Goal: Task Accomplishment & Management: Manage account settings

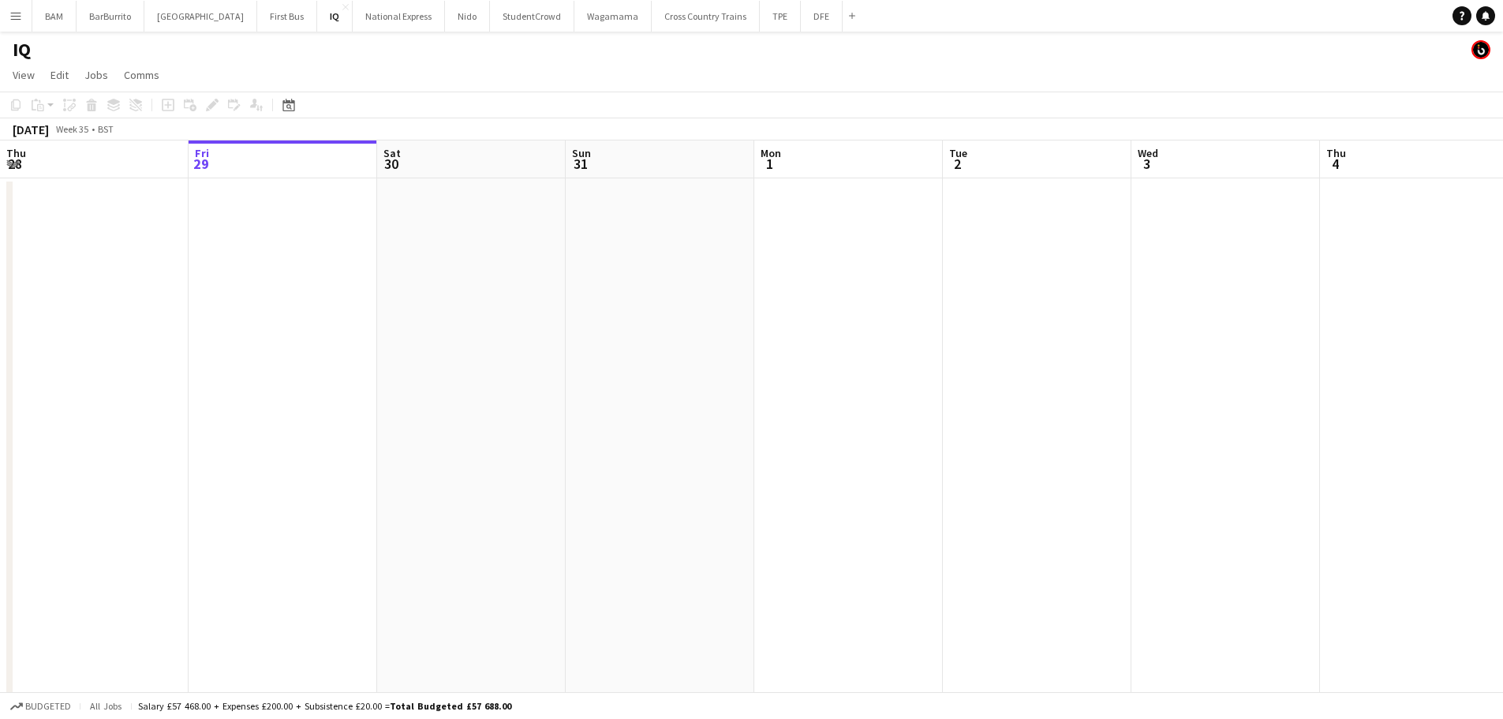
click at [779, 33] on div "IQ" at bounding box center [751, 47] width 1503 height 30
click at [801, 23] on button "DFE Close" at bounding box center [822, 16] width 42 height 31
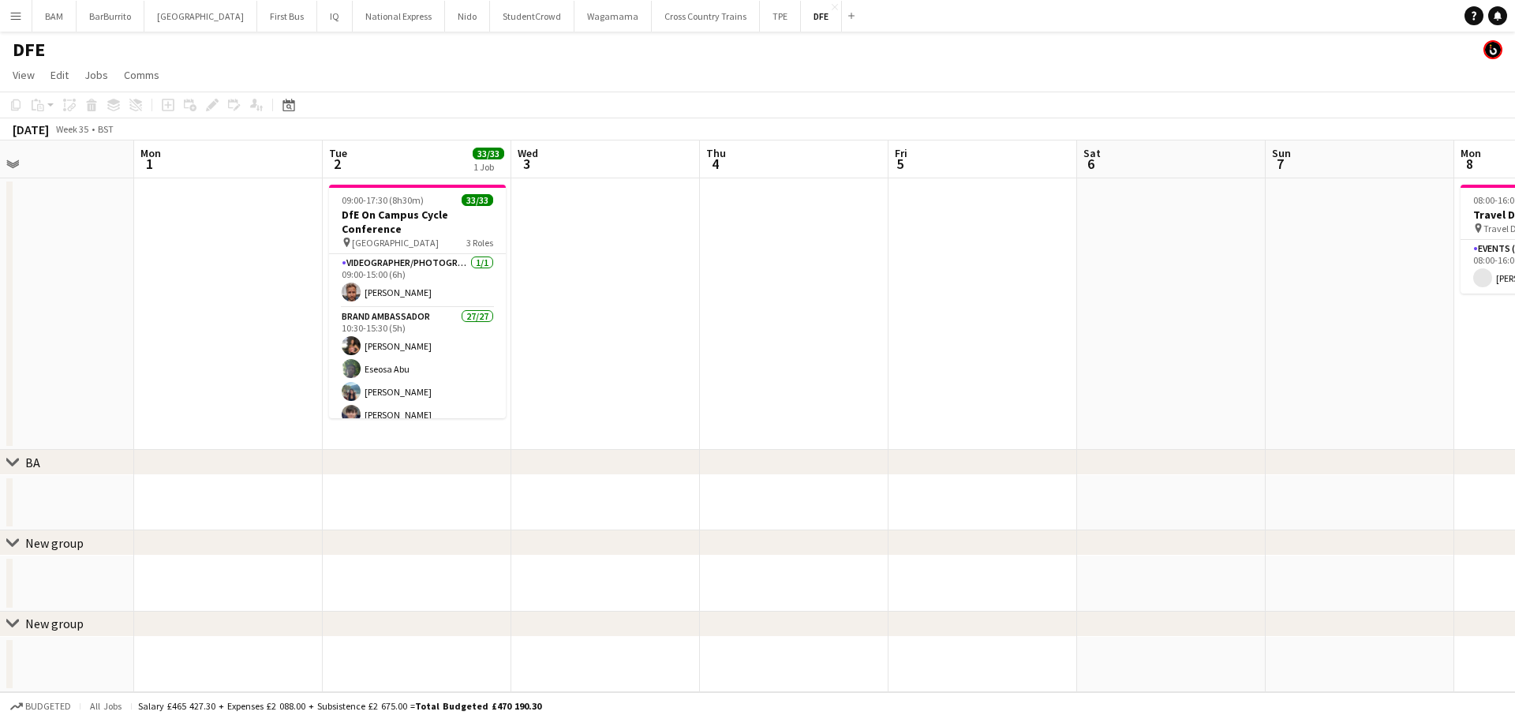
drag, startPoint x: 777, startPoint y: 215, endPoint x: 536, endPoint y: 232, distance: 241.3
click at [537, 216] on app-calendar-viewport "Thu 28 Fri 29 Sat 30 Sun 31 Mon 1 Tue 2 33/33 1 Job Wed 3 Thu 4 Fri 5 Sat 6 Sun…" at bounding box center [757, 416] width 1515 height 552
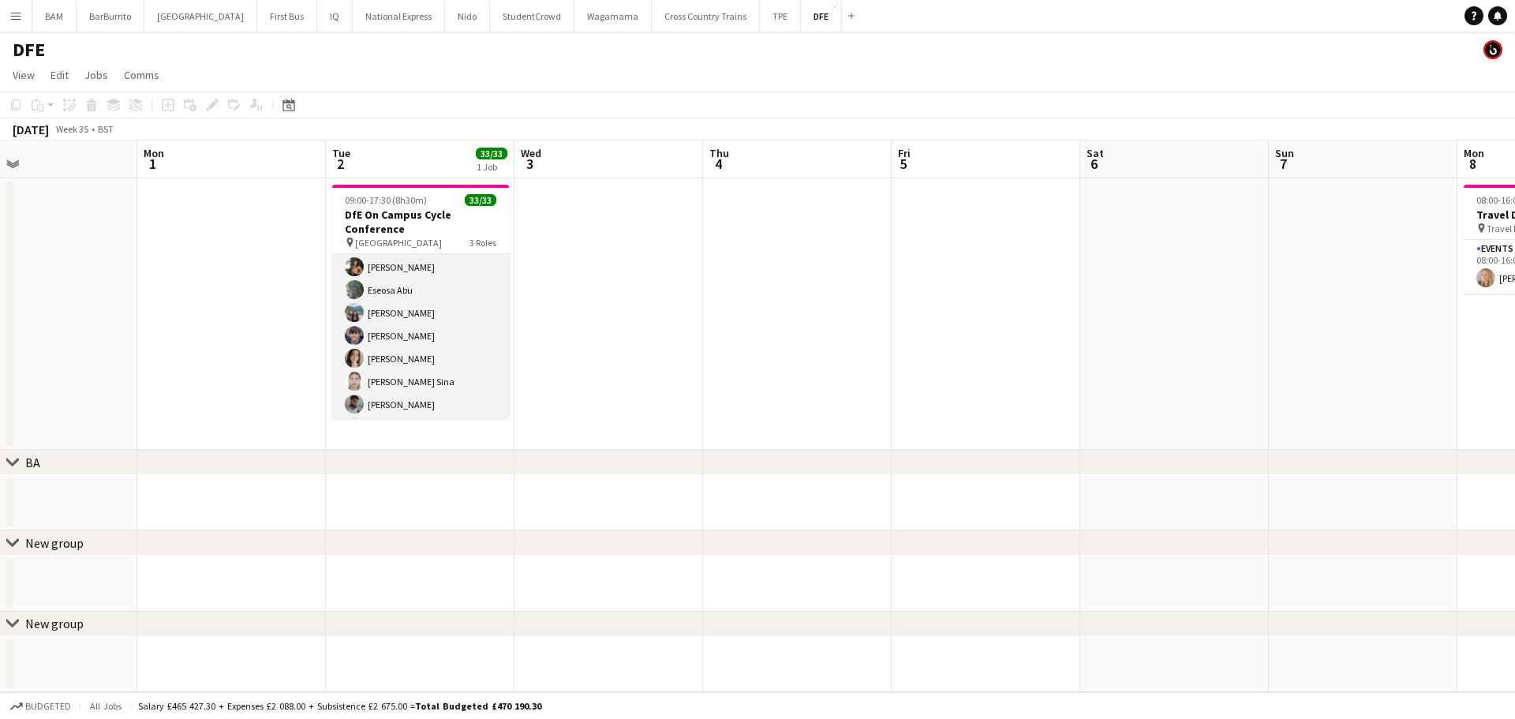
click at [443, 321] on app-card-role "Brand Ambassador 27/27 10:30-15:30 (5h) [PERSON_NAME] Eseosa Abu [PERSON_NAME] …" at bounding box center [420, 553] width 177 height 649
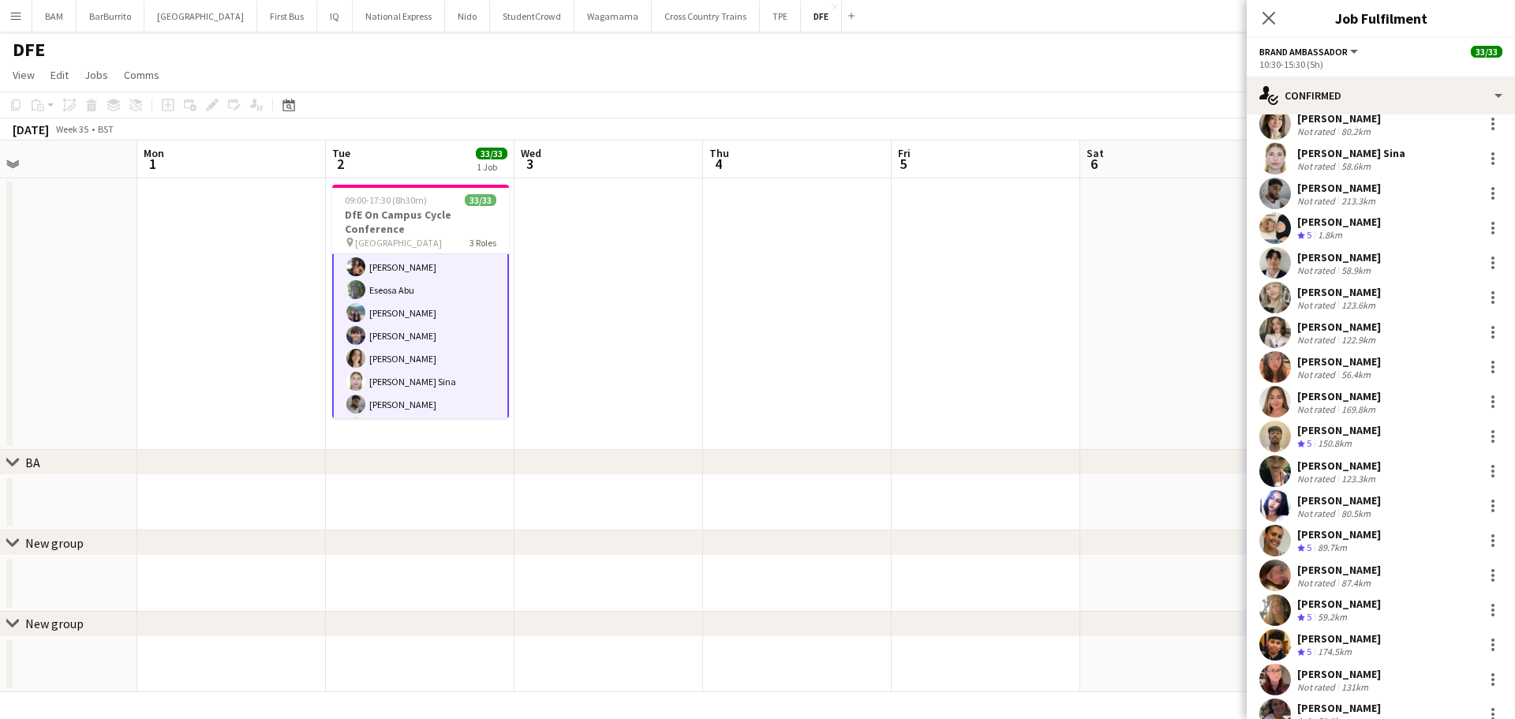
scroll to position [26, 0]
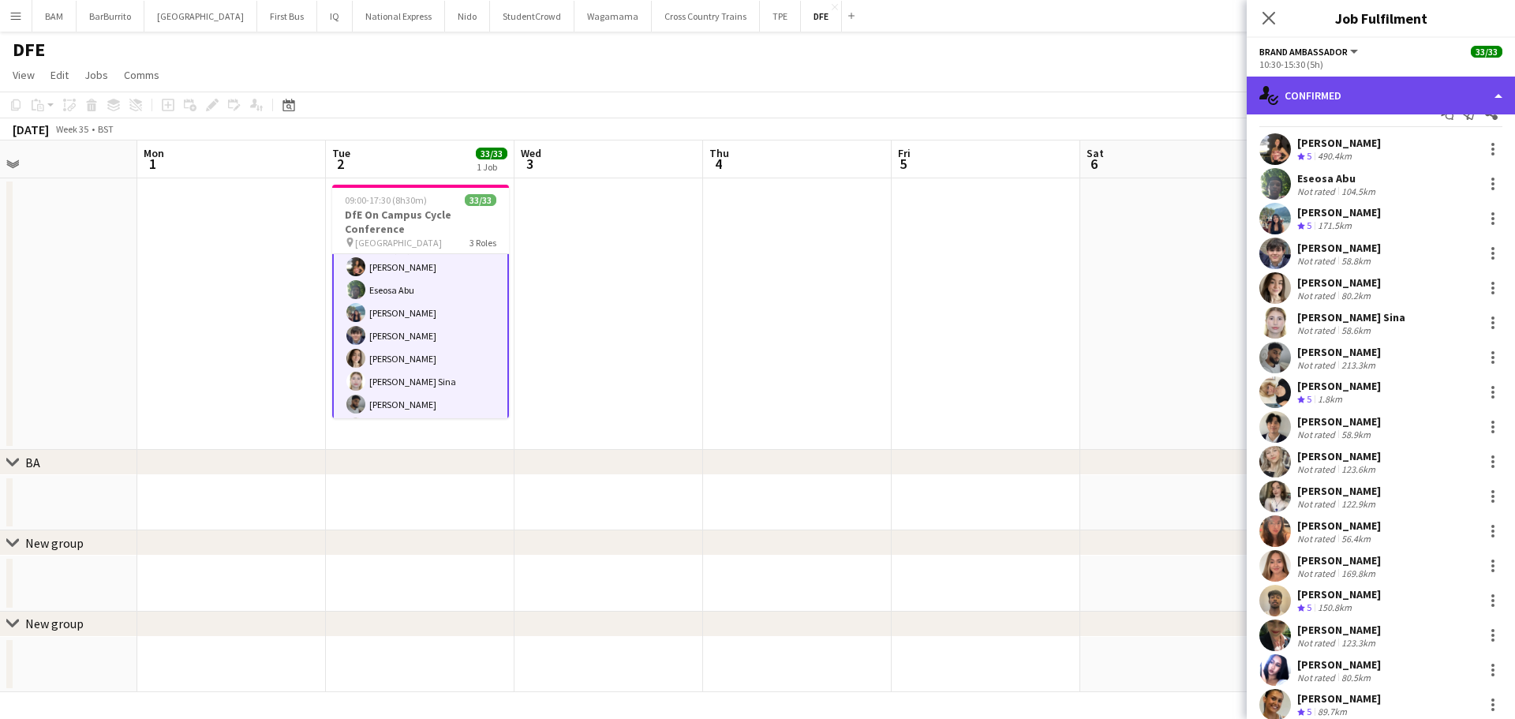
click at [1384, 94] on div "single-neutral-actions-check-2 Confirmed" at bounding box center [1381, 96] width 268 height 38
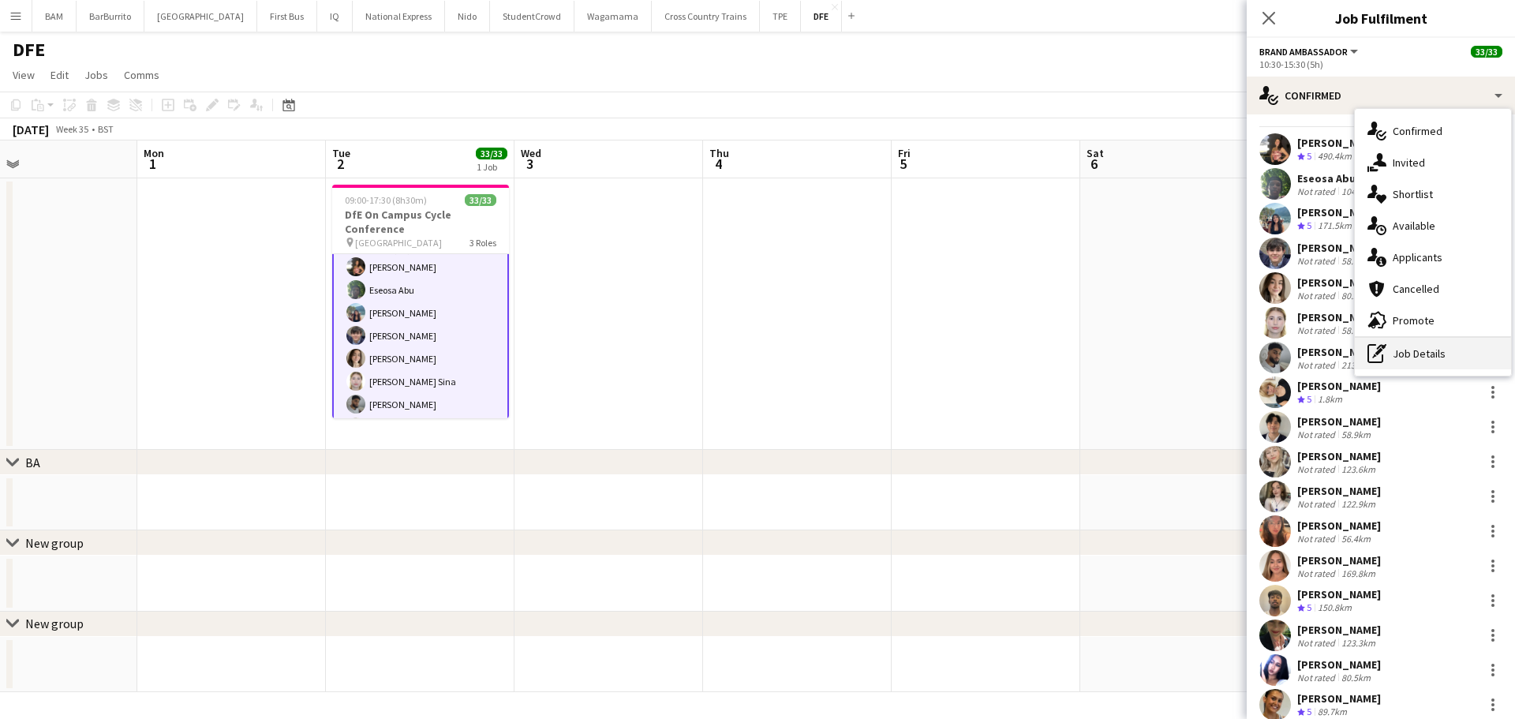
click at [1430, 349] on div "pen-write Job Details" at bounding box center [1433, 354] width 156 height 32
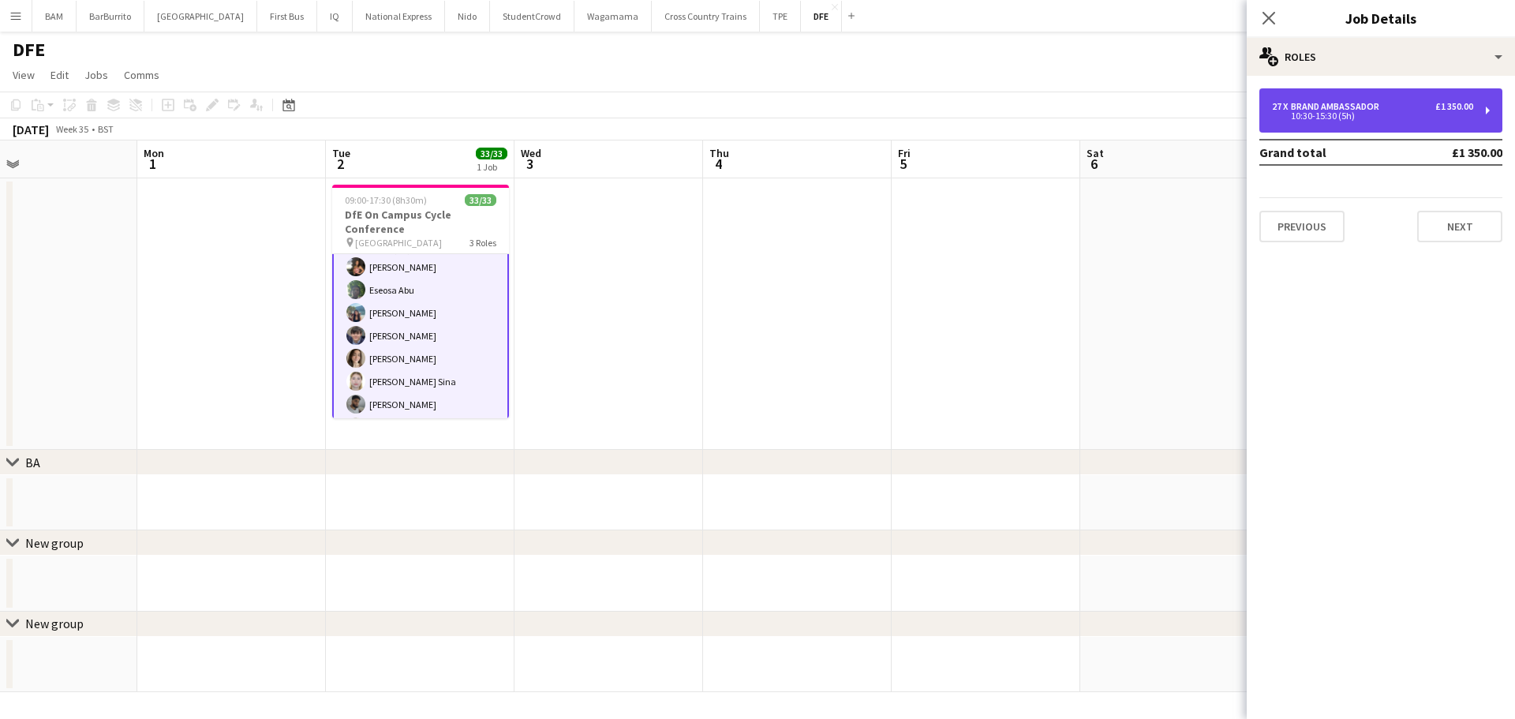
click at [1351, 122] on div "27 x Brand Ambassador £1 350.00 10:30-15:30 (5h)" at bounding box center [1381, 110] width 243 height 44
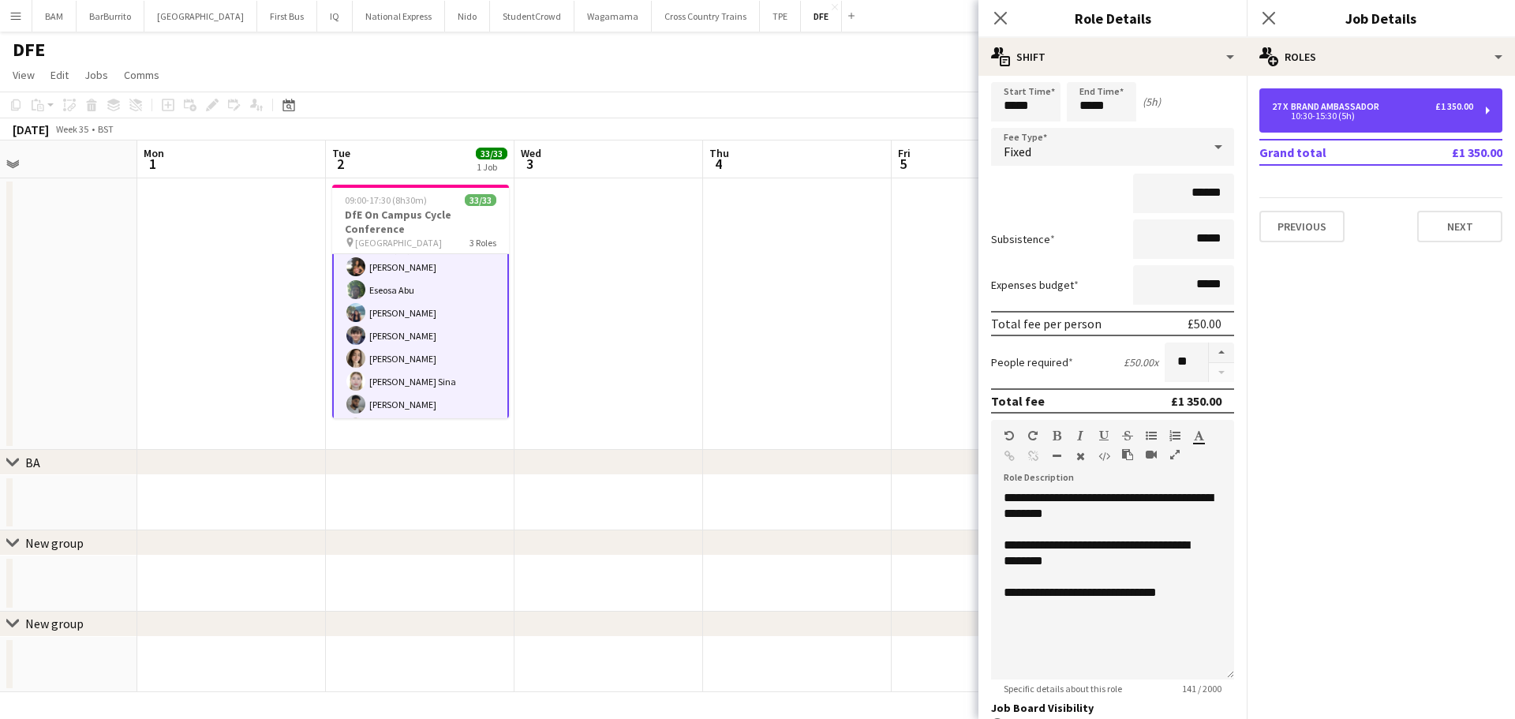
scroll to position [158, 0]
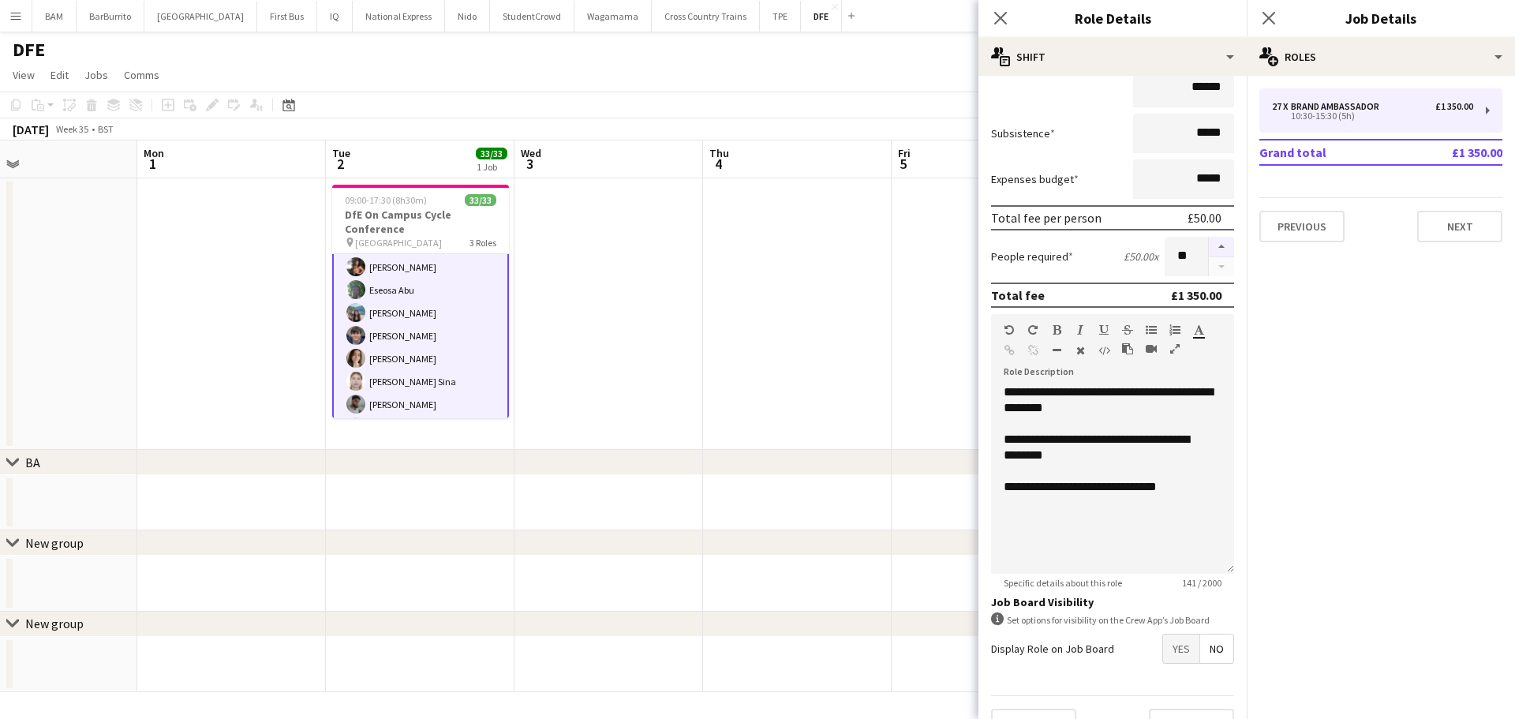
click at [1209, 241] on button "button" at bounding box center [1221, 247] width 25 height 21
type input "**"
click at [1459, 231] on button "Next" at bounding box center [1459, 227] width 85 height 32
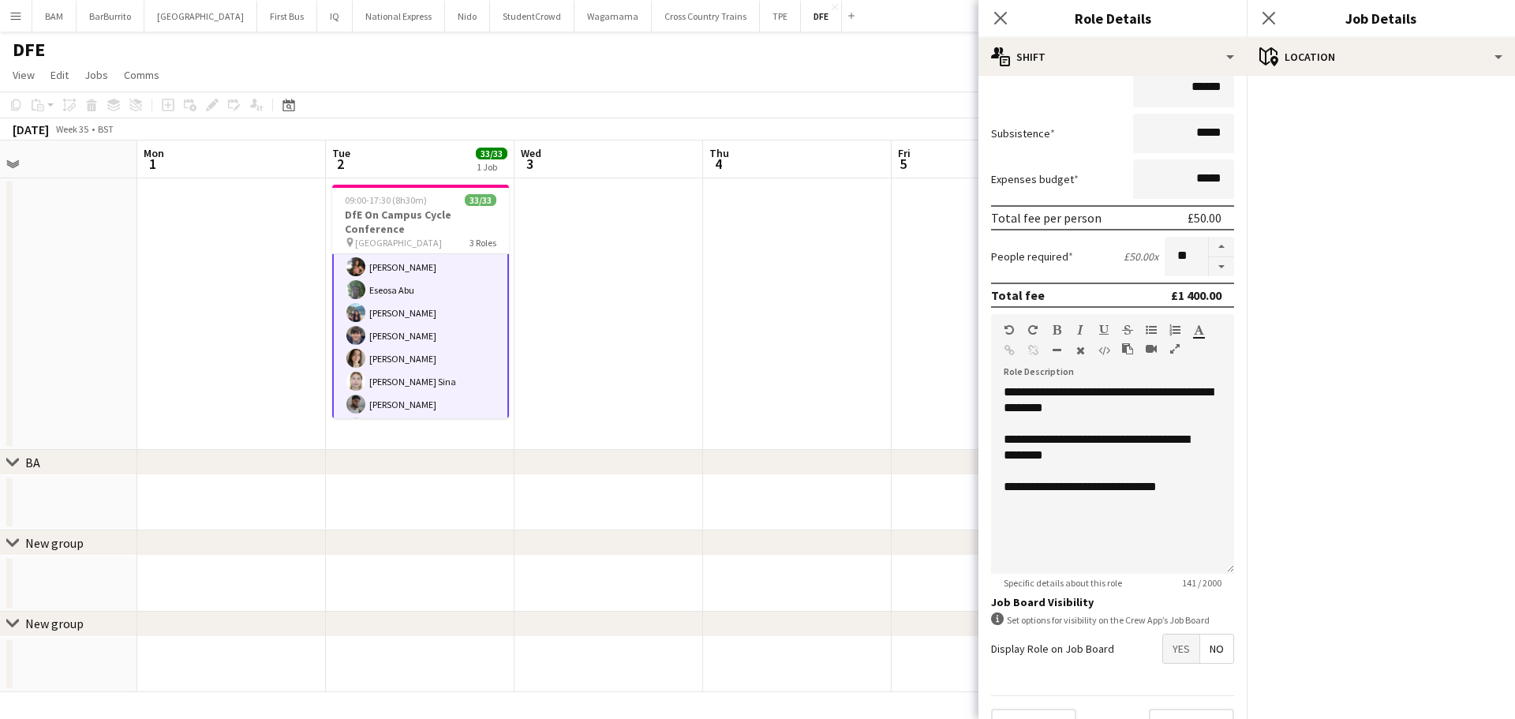
click at [911, 137] on div "[DATE] Week 35 • BST" at bounding box center [757, 129] width 1515 height 22
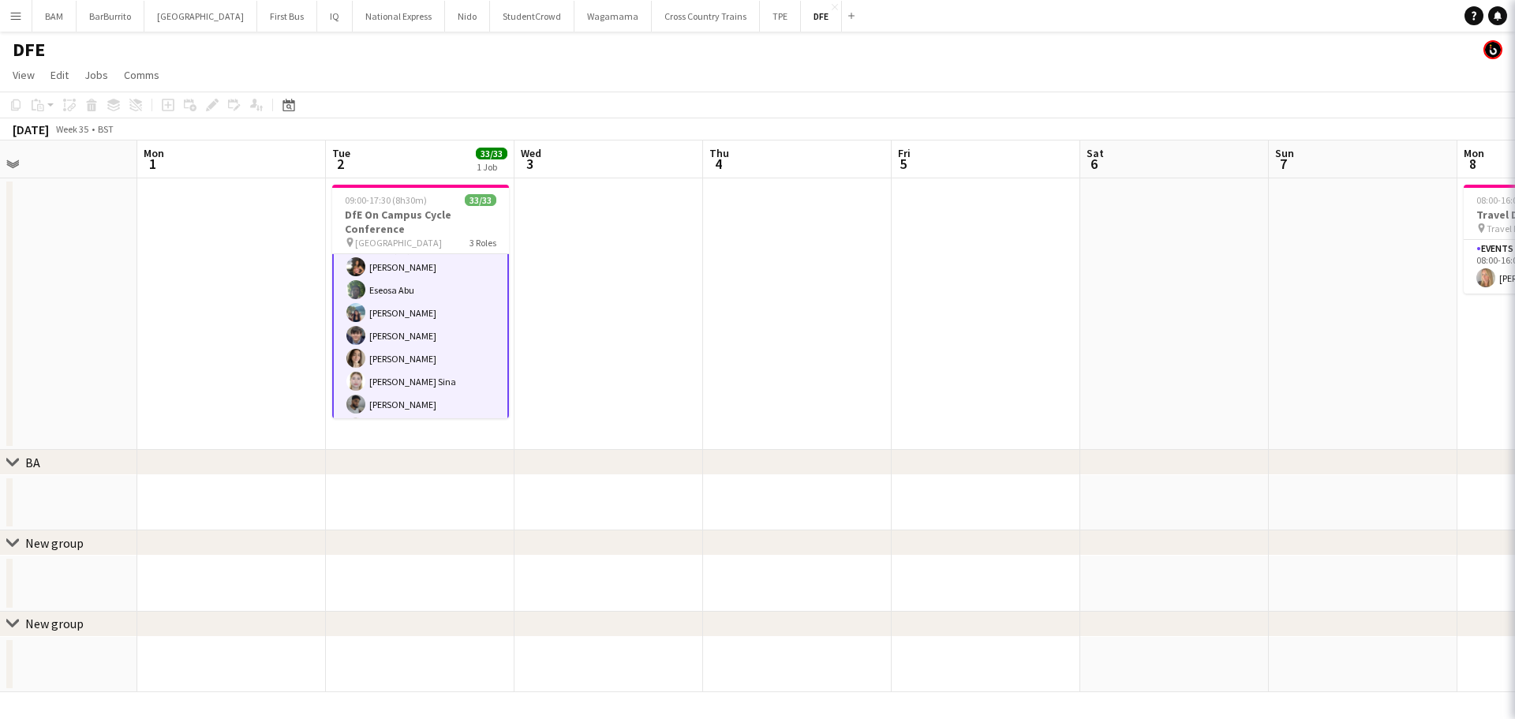
scroll to position [79, 0]
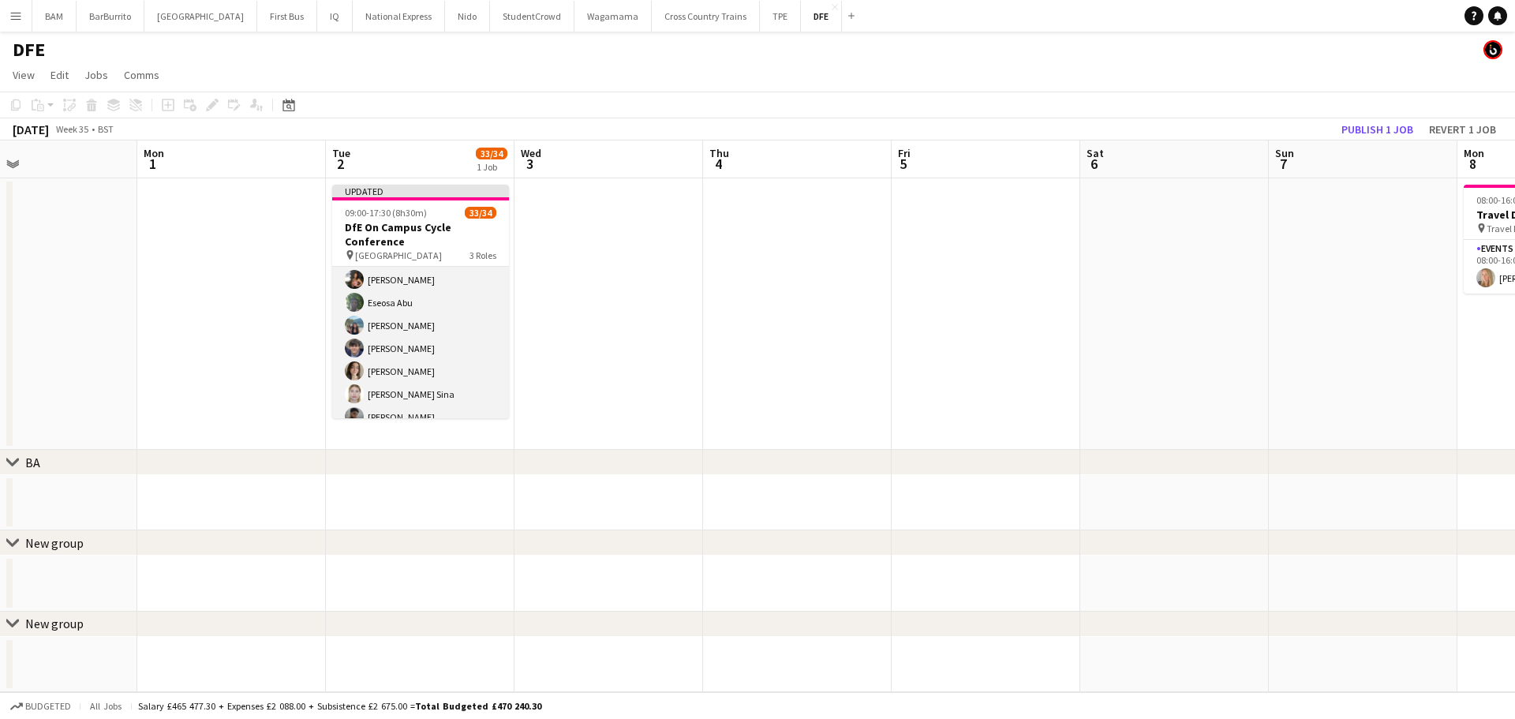
click at [421, 335] on app-card-role "Brand Ambassador 27/28 10:30-15:30 (5h) [PERSON_NAME] Eseosa Abu [PERSON_NAME] …" at bounding box center [420, 578] width 177 height 672
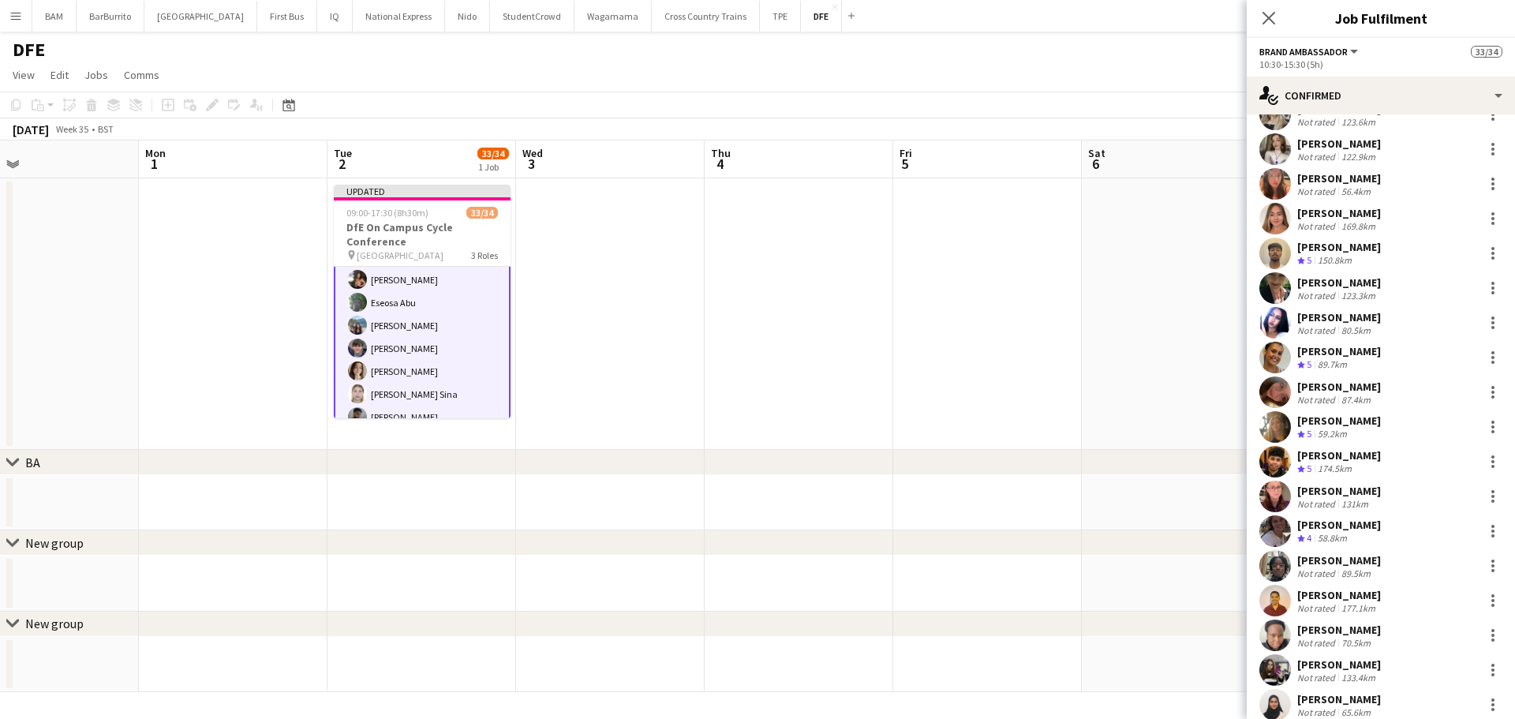
scroll to position [455, 0]
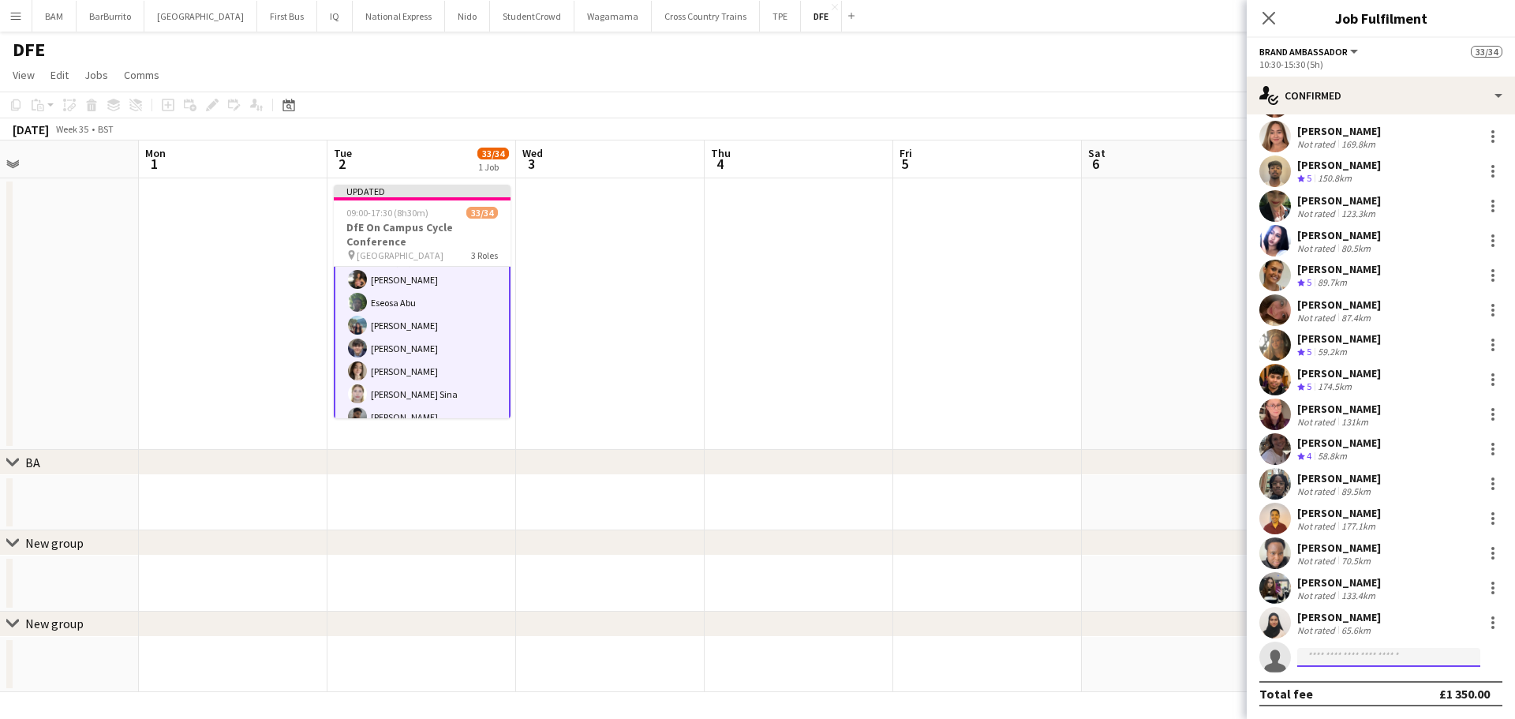
click at [1372, 653] on input at bounding box center [1388, 657] width 183 height 19
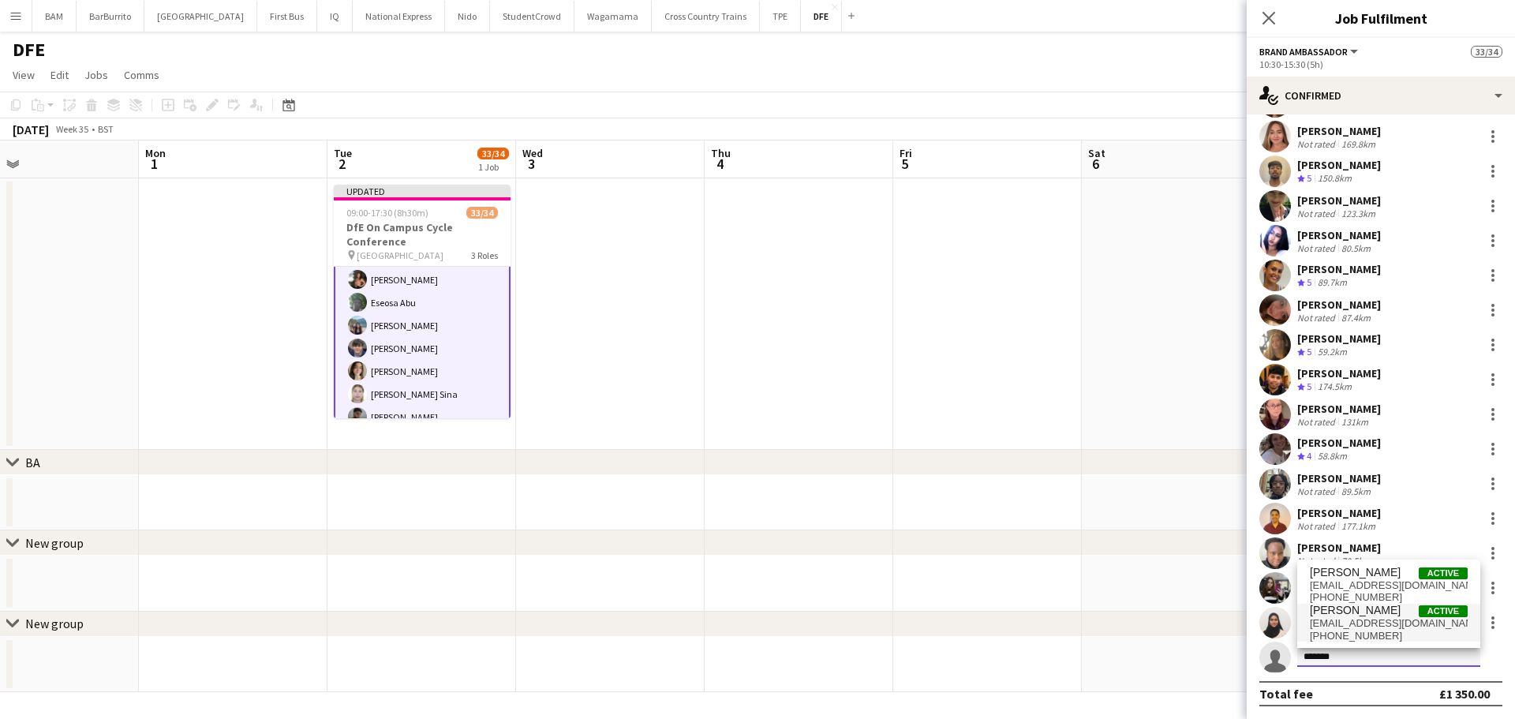
type input "*******"
click at [1362, 636] on span "[PHONE_NUMBER]" at bounding box center [1389, 636] width 158 height 13
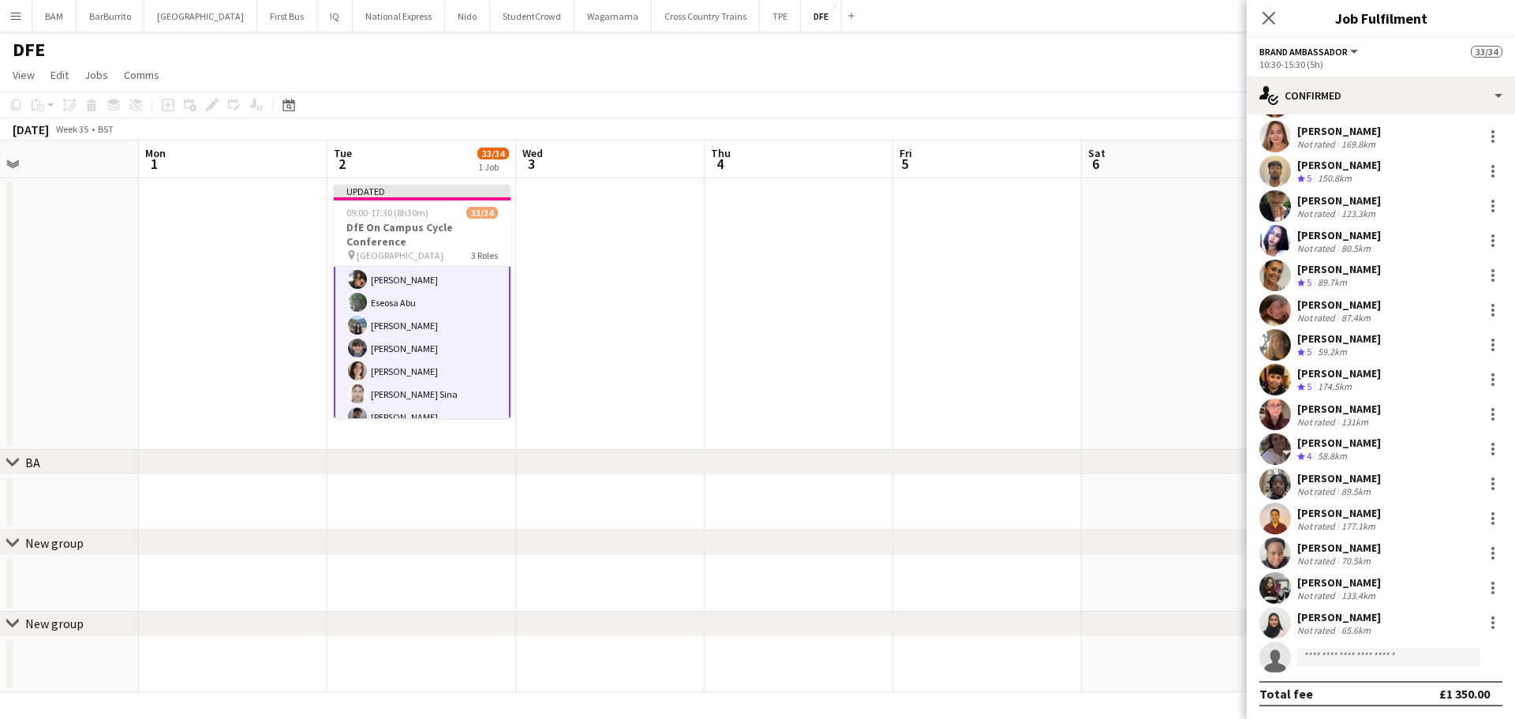
scroll to position [768, 0]
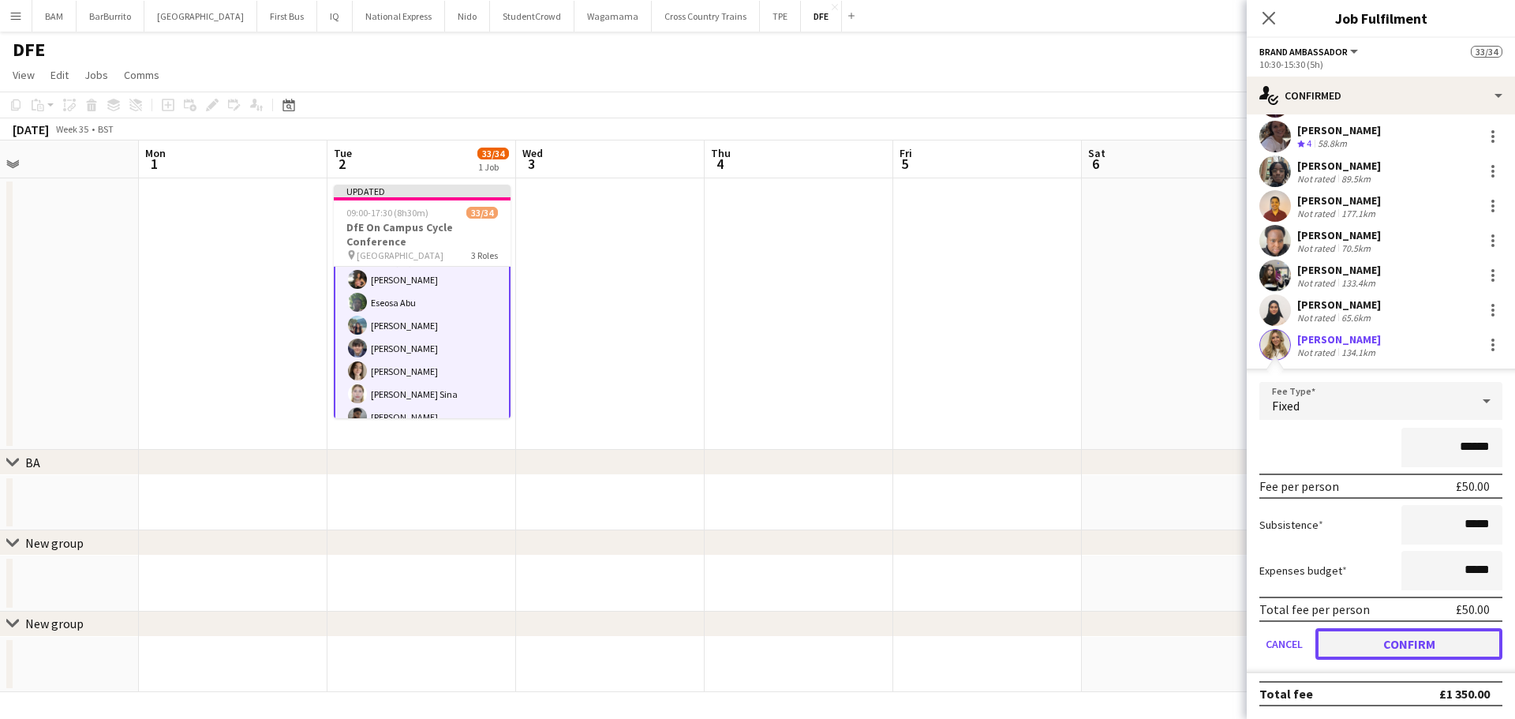
click at [1391, 638] on button "Confirm" at bounding box center [1409, 644] width 187 height 32
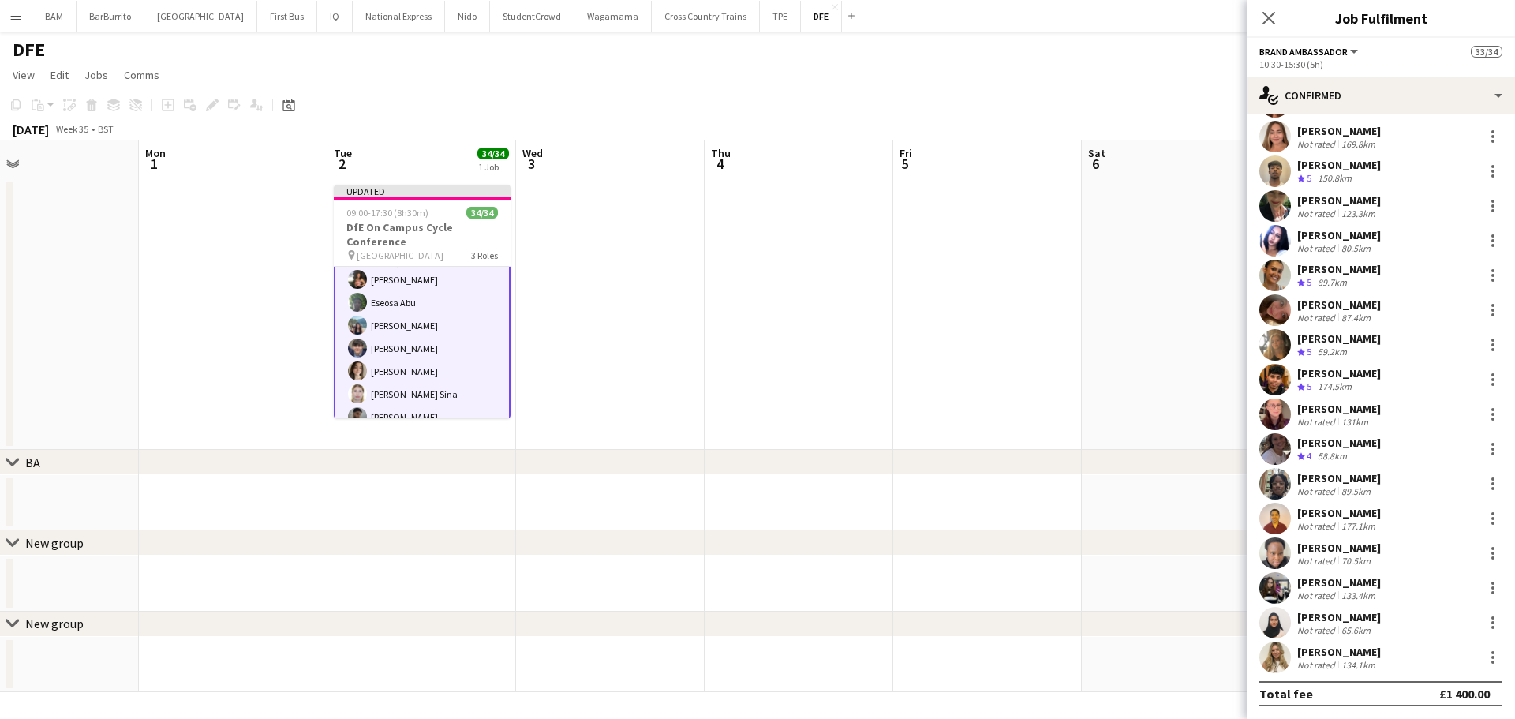
click at [1060, 293] on app-date-cell at bounding box center [987, 313] width 189 height 271
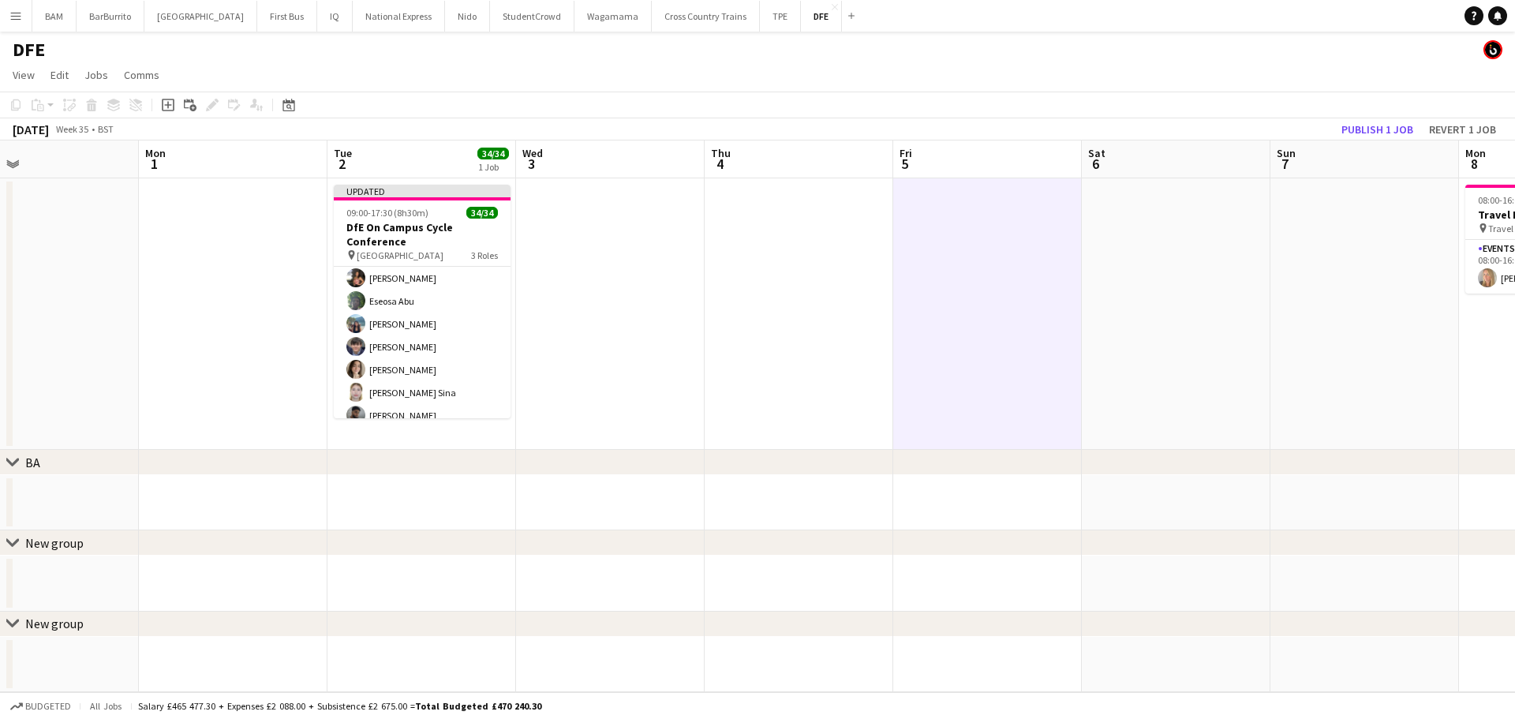
scroll to position [79, 0]
click at [1391, 120] on button "Publish 1 job" at bounding box center [1377, 129] width 84 height 21
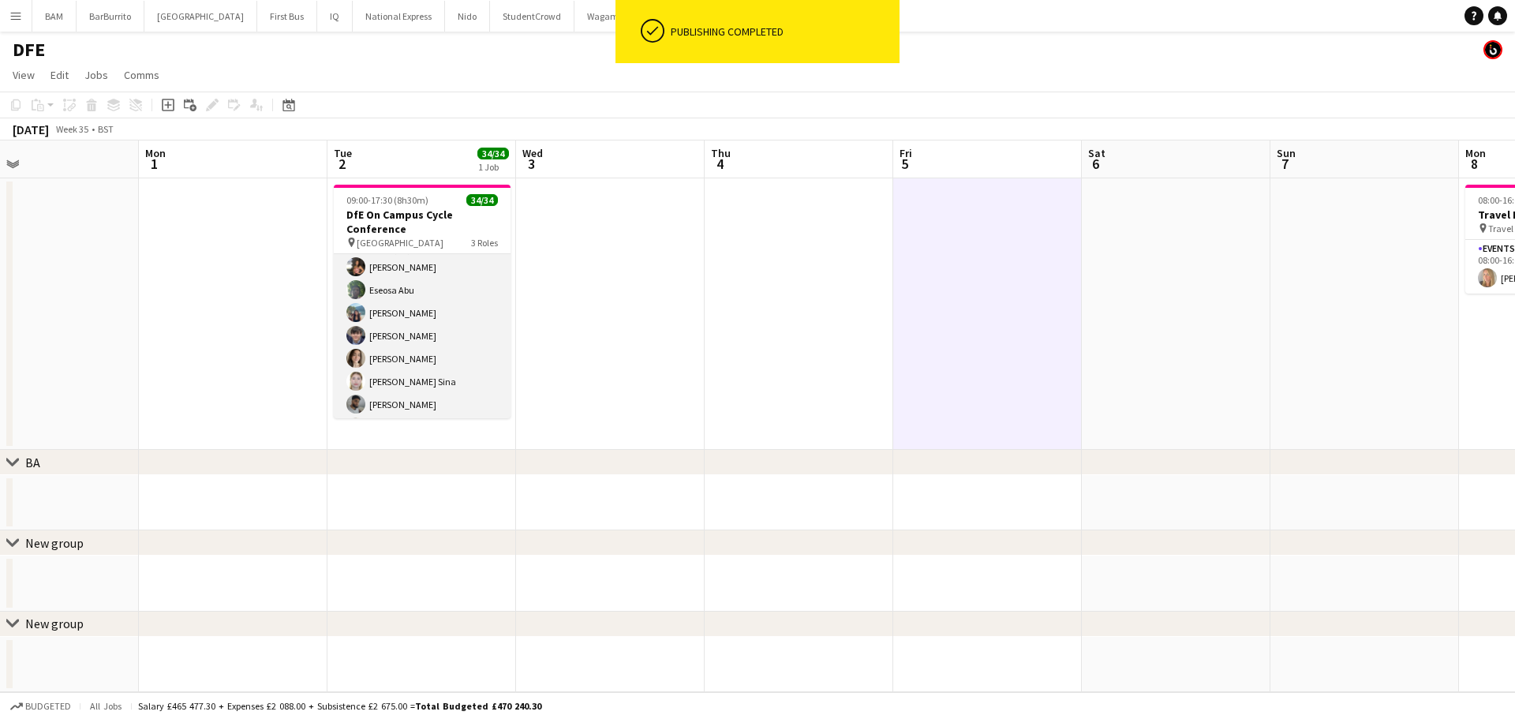
click at [415, 321] on app-card-role "Brand Ambassador 28/28 10:30-15:30 (5h) [PERSON_NAME] Eseosa Abu [PERSON_NAME] …" at bounding box center [422, 565] width 177 height 672
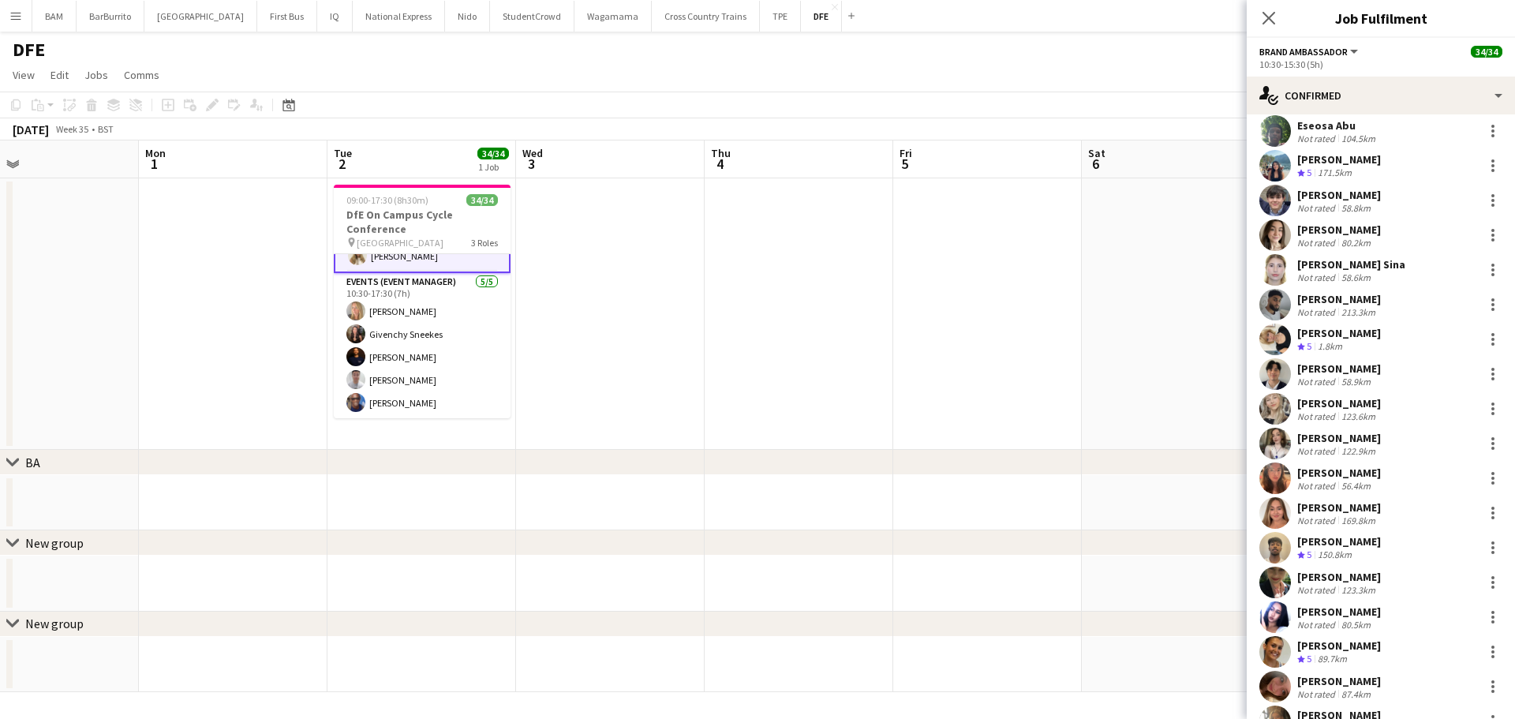
scroll to position [631, 0]
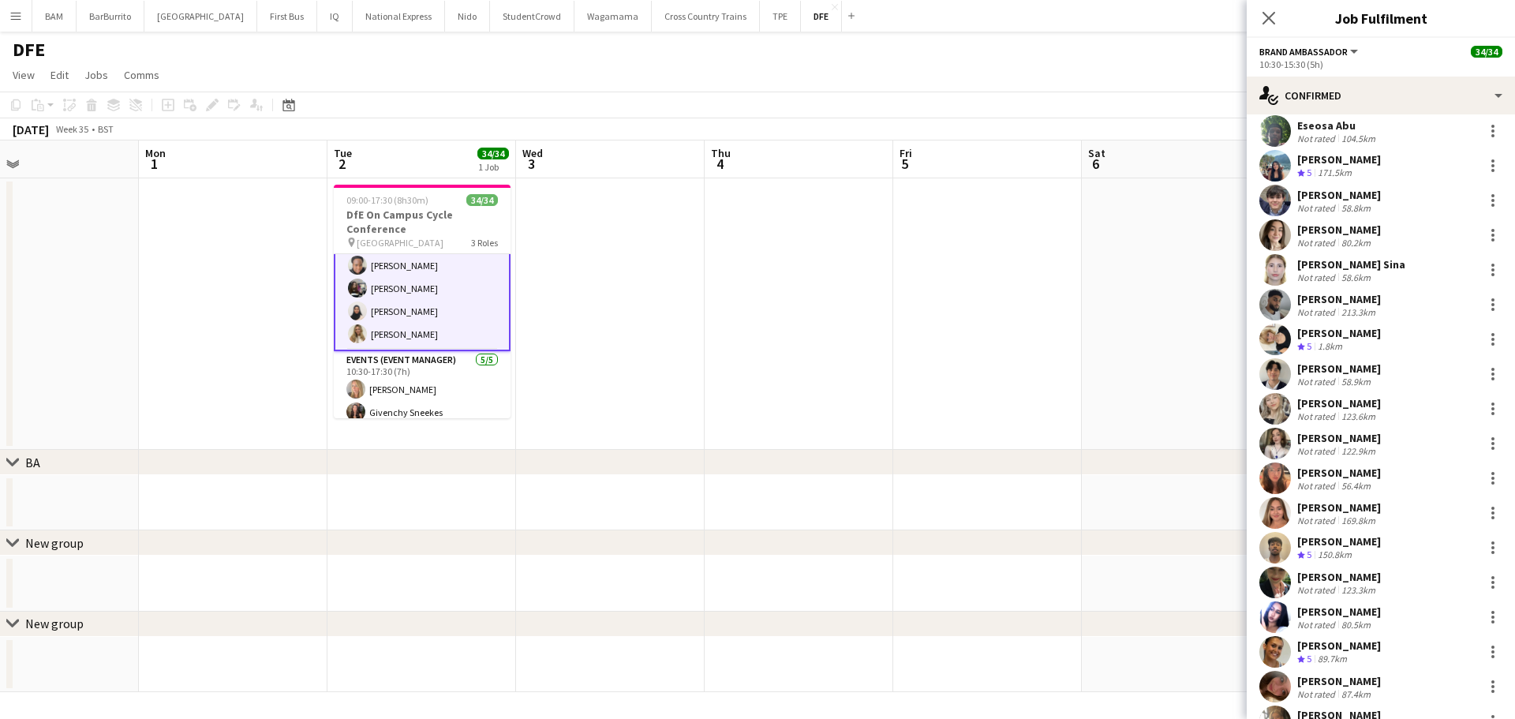
drag, startPoint x: 597, startPoint y: 310, endPoint x: 599, endPoint y: 302, distance: 8.0
click at [597, 310] on app-date-cell at bounding box center [610, 313] width 189 height 271
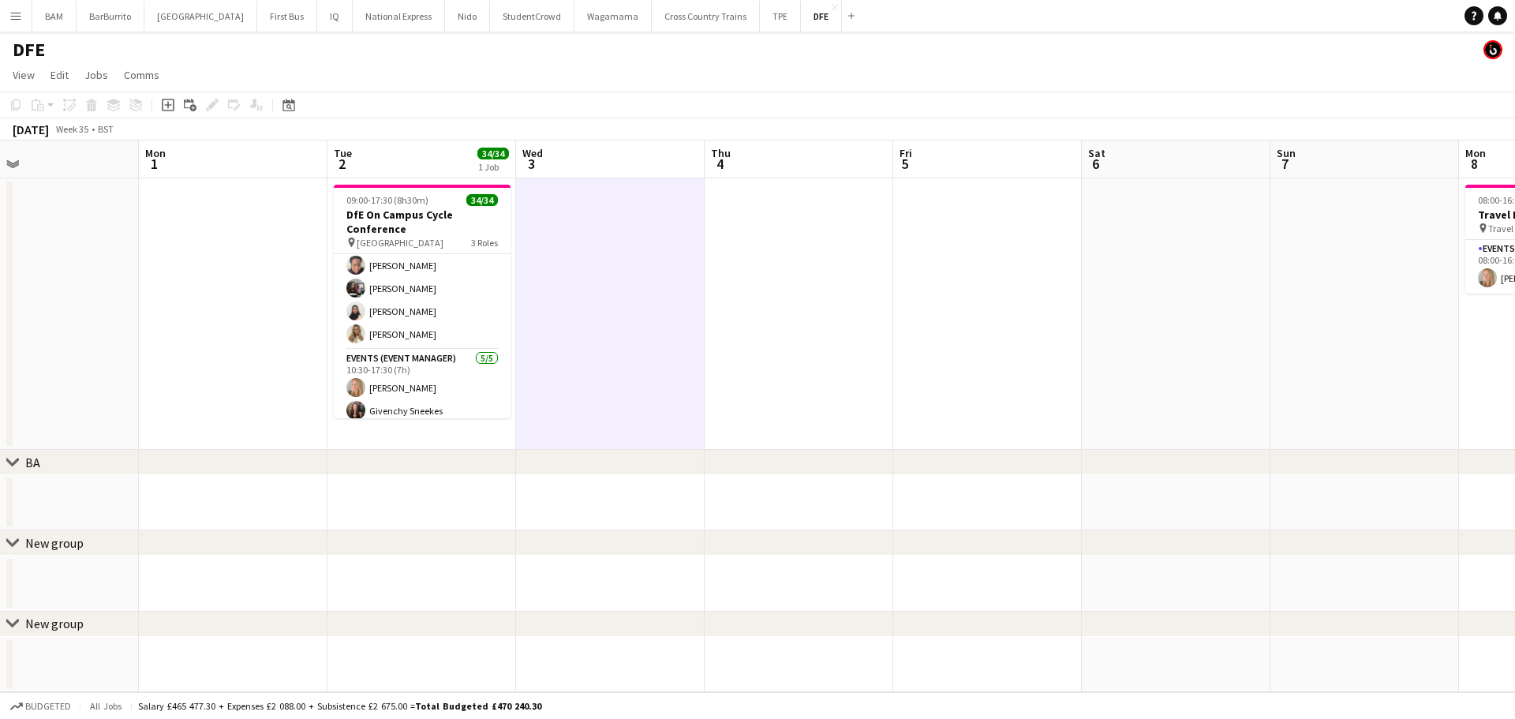
click at [578, 111] on app-toolbar "Copy Paste Paste Ctrl+V Paste with crew Ctrl+Shift+V Paste linked Job [GEOGRAPH…" at bounding box center [757, 105] width 1515 height 27
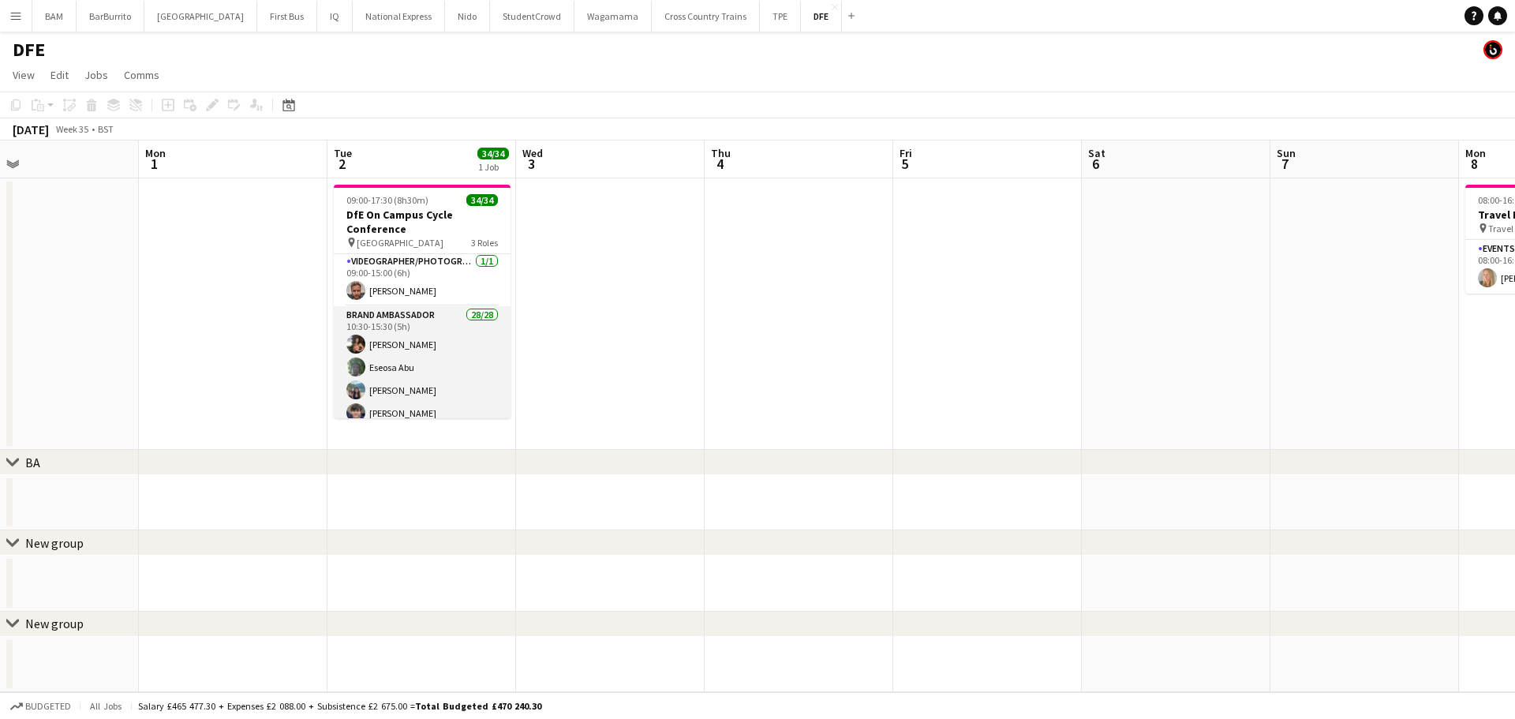
scroll to position [0, 0]
click at [444, 335] on app-card-role "Brand Ambassador 28/28 10:30-15:30 (5h) [PERSON_NAME] Eseosa Abu [PERSON_NAME] …" at bounding box center [422, 644] width 177 height 672
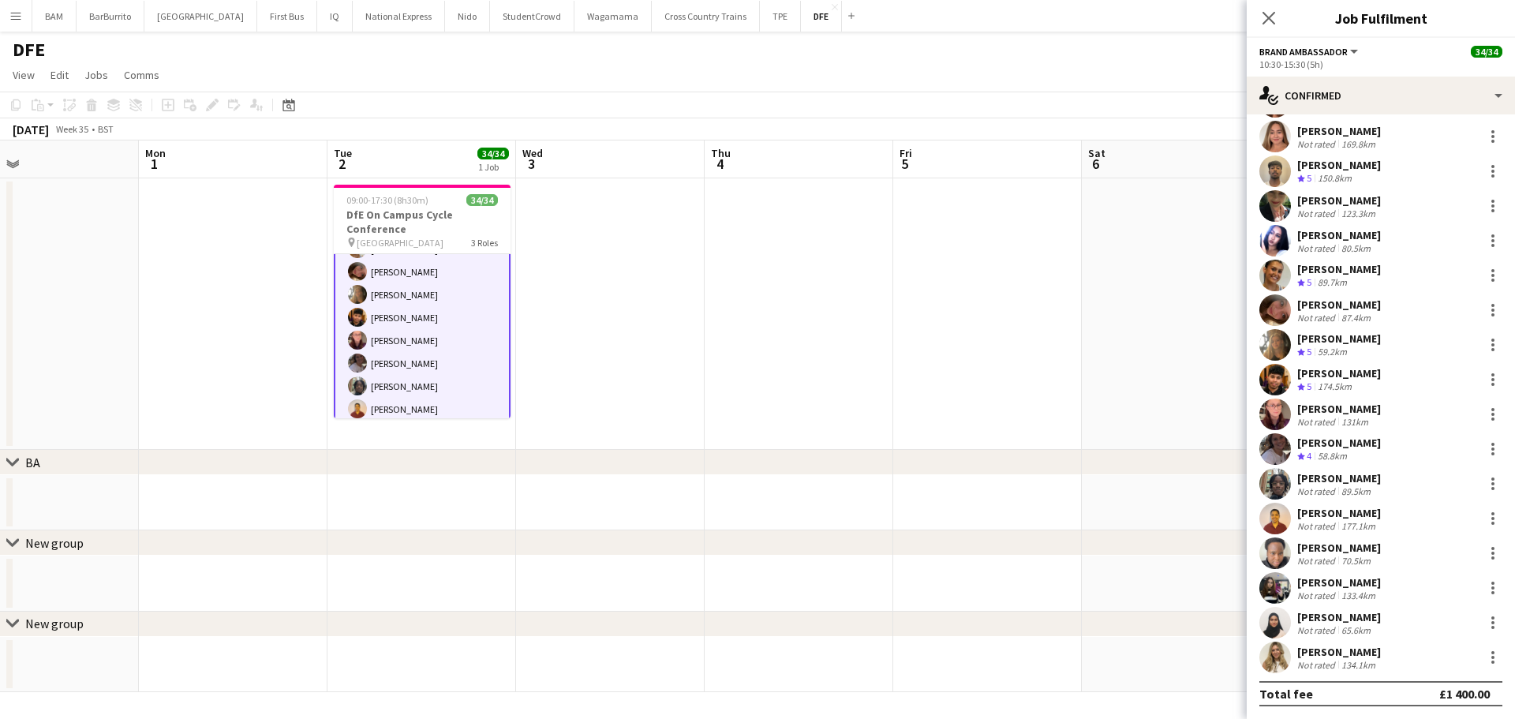
scroll to position [474, 0]
click at [542, 88] on app-page-menu "View Day view expanded Day view collapsed Month view Date picker Jump to [DATE]…" at bounding box center [757, 77] width 1515 height 30
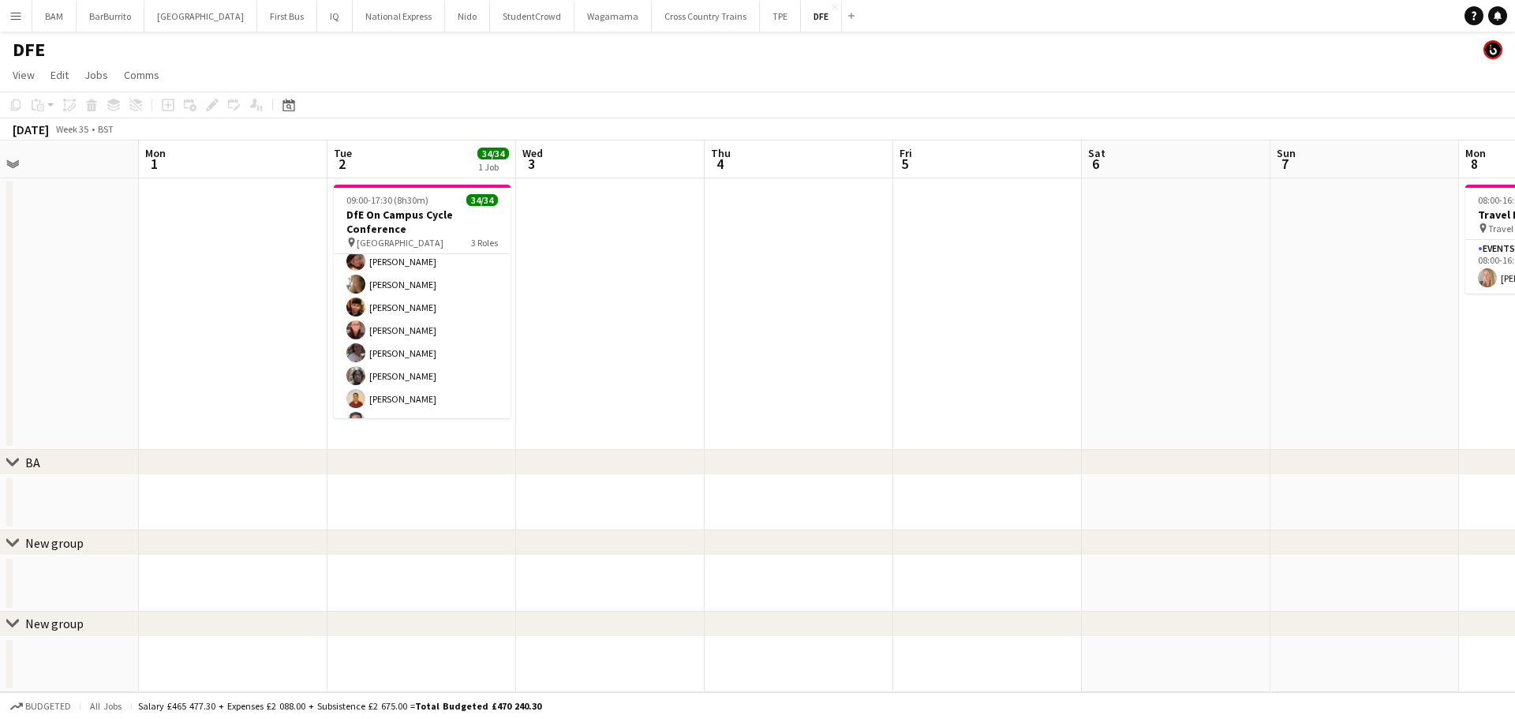
scroll to position [472, 0]
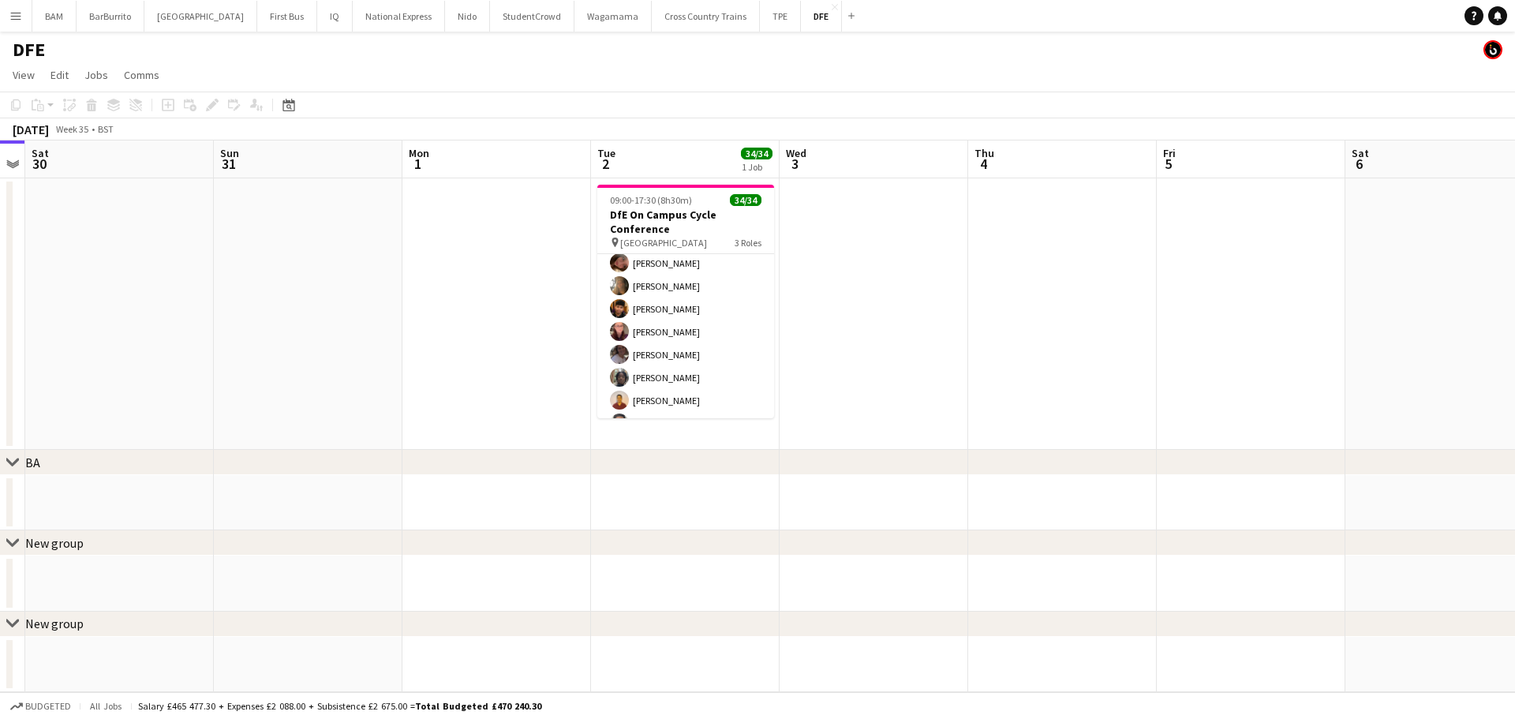
drag, startPoint x: 530, startPoint y: 339, endPoint x: 1017, endPoint y: 326, distance: 487.1
click at [1017, 326] on app-calendar-viewport "Thu 28 Fri 29 Sat 30 Sun 31 Mon 1 Tue 2 34/34 1 Job Wed 3 Thu 4 Fri 5 Sat 6 Sun…" at bounding box center [757, 416] width 1515 height 552
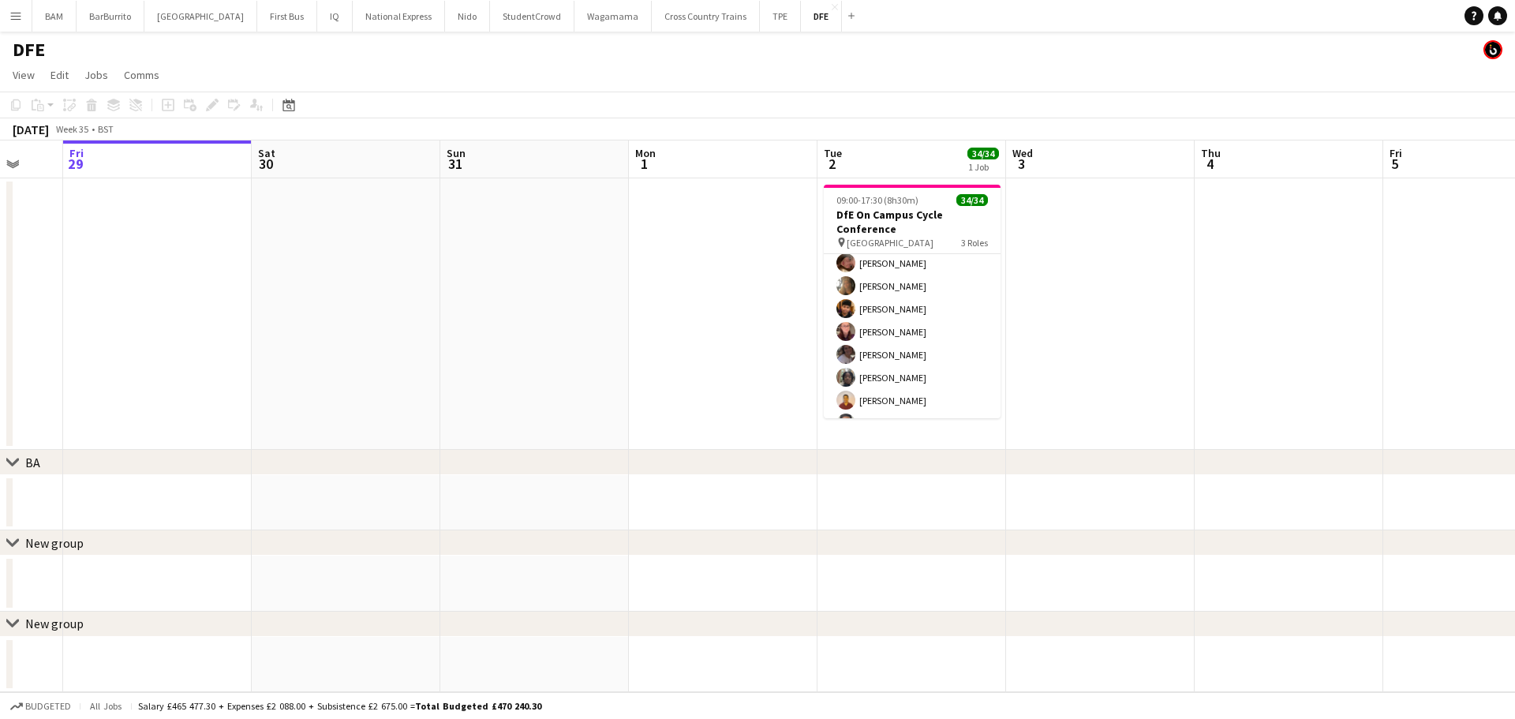
drag, startPoint x: 610, startPoint y: 324, endPoint x: 1042, endPoint y: 316, distance: 431.8
click at [982, 320] on app-calendar-viewport "Tue 26 Wed 27 Thu 28 Fri 29 Sat 30 Sun 31 Mon 1 Tue 2 34/34 1 Job Wed 3 Thu 4 F…" at bounding box center [757, 416] width 1515 height 552
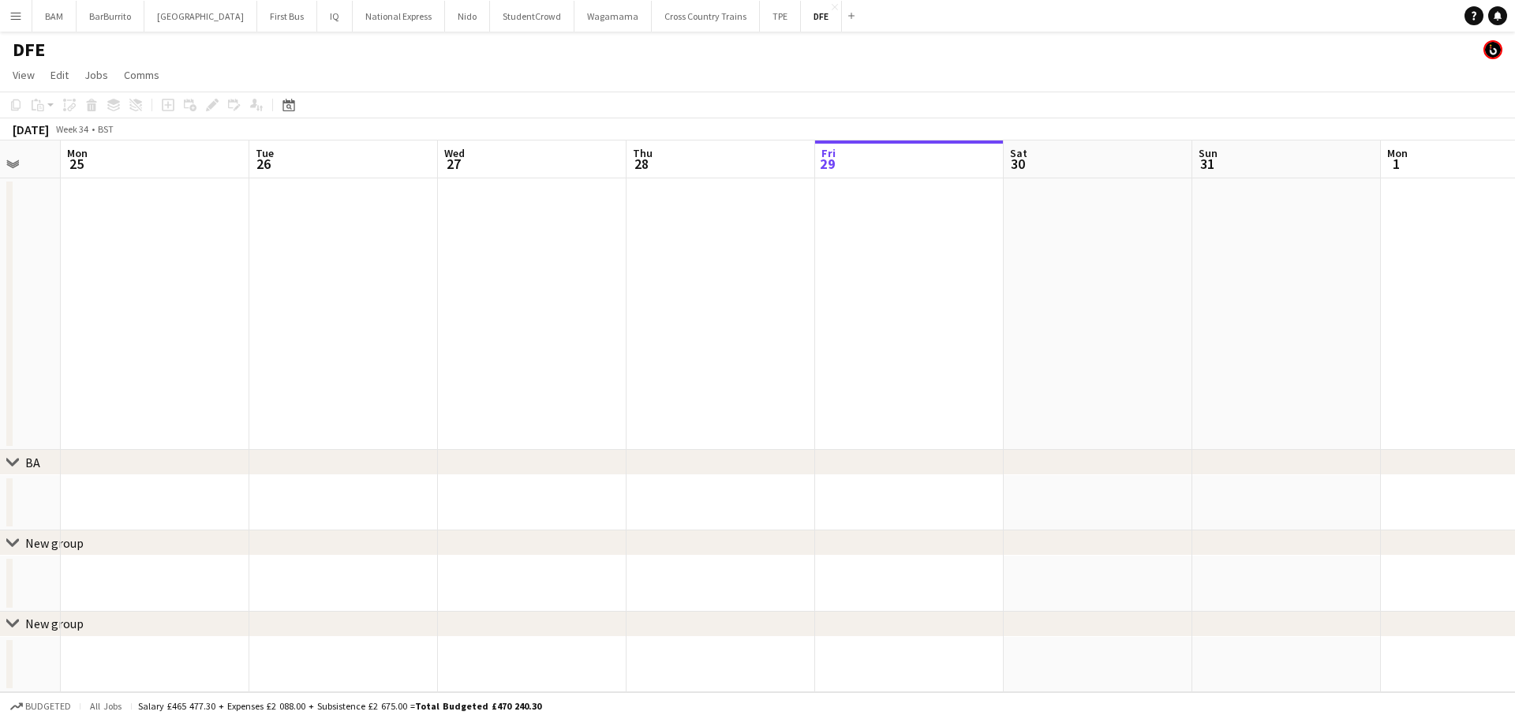
click at [635, 229] on app-calendar-viewport "Sat 23 Sun 24 Mon 25 Tue 26 Wed 27 Thu 28 Fri 29 Sat 30 Sun 31 Mon 1 Tue 2 34/3…" at bounding box center [757, 416] width 1515 height 552
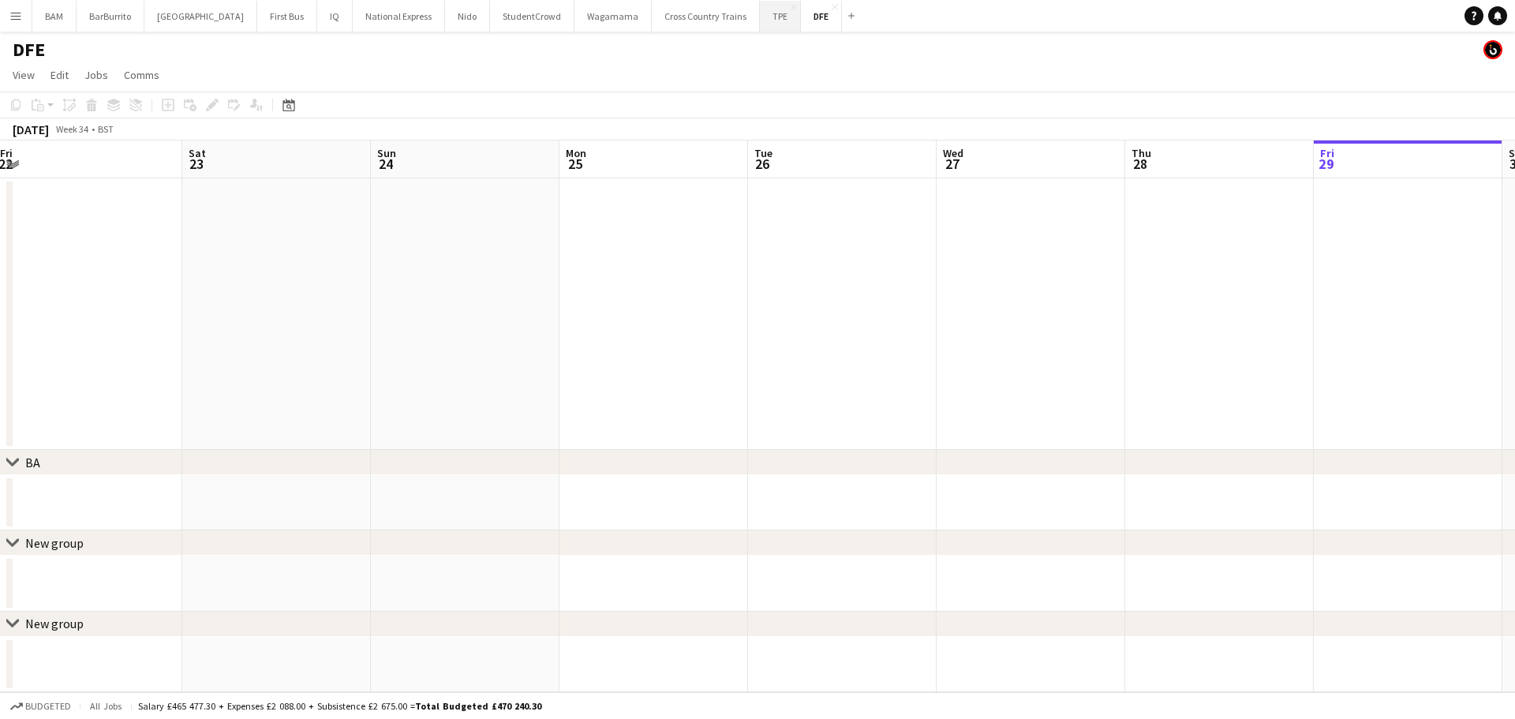
click at [760, 19] on button "TPE Close" at bounding box center [780, 16] width 41 height 31
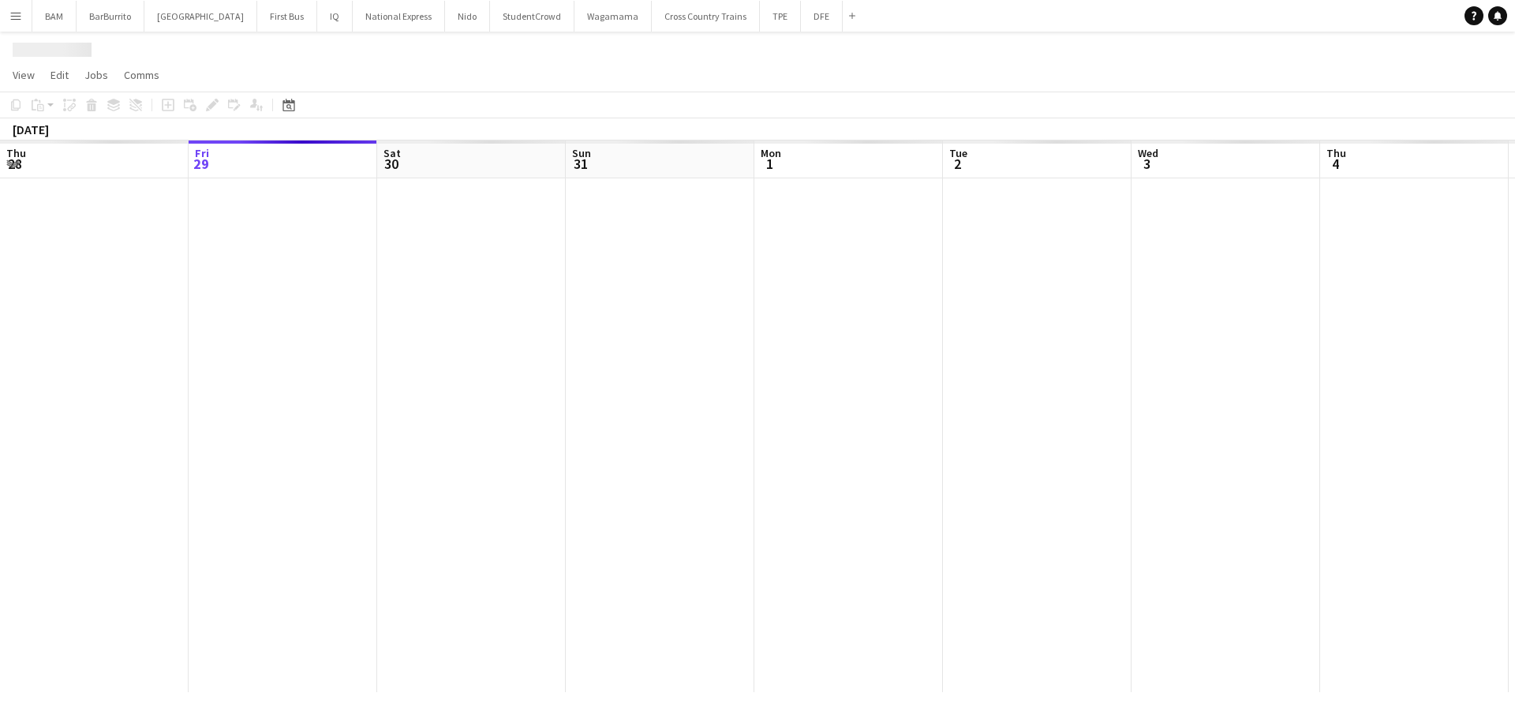
drag, startPoint x: 243, startPoint y: 271, endPoint x: 792, endPoint y: 291, distance: 548.9
click at [894, 283] on app-calendar-viewport "Tue 26 Wed 27 Thu 28 Fri 29 Sat 30 Sun 31 Mon 1 Tue 2 Wed 3 Thu 4 Fri 5 Sat 6 S…" at bounding box center [757, 416] width 1515 height 552
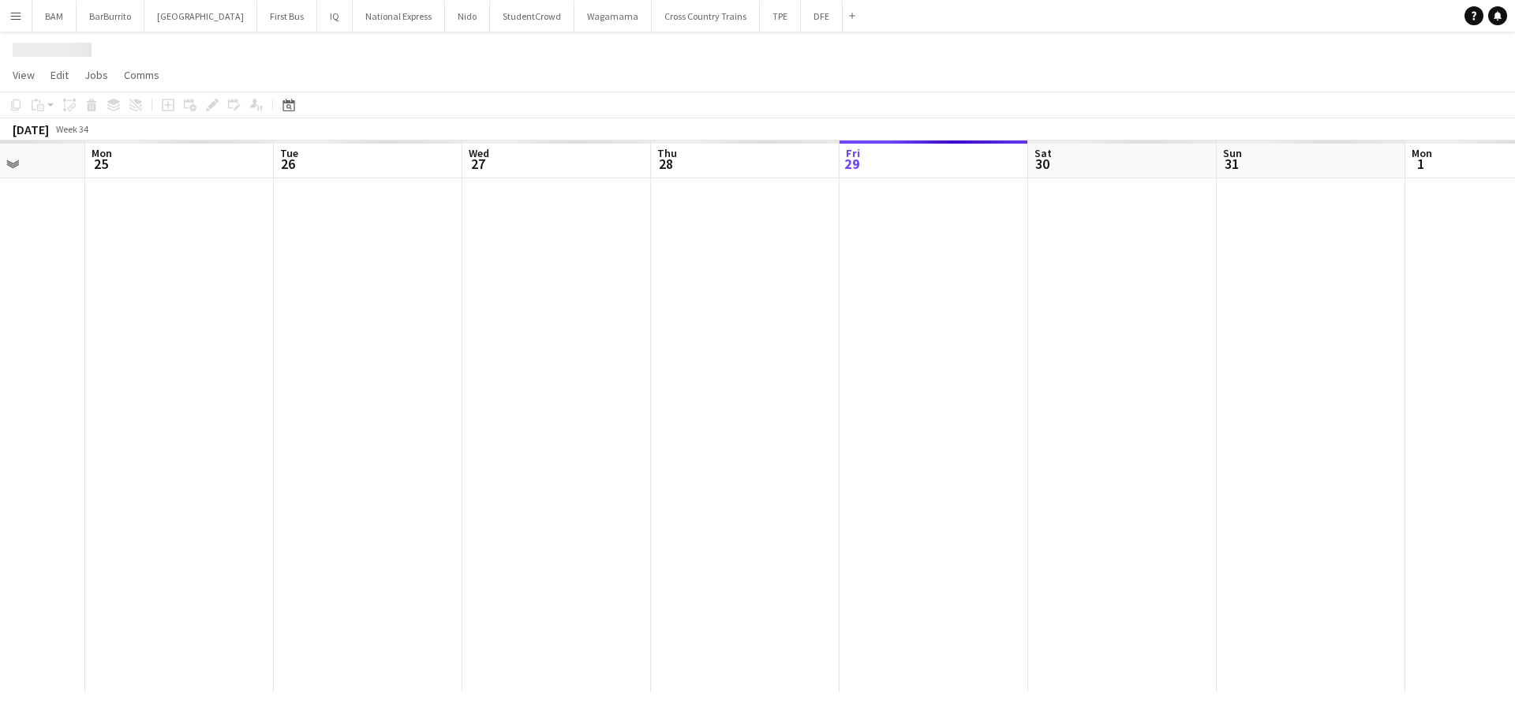
drag, startPoint x: 646, startPoint y: 267, endPoint x: 689, endPoint y: 232, distance: 55.0
click at [1010, 249] on app-calendar-viewport "Fri 22 Sat 23 Sun 24 Mon 25 Tue 26 Wed 27 Thu 28 Fri 29 Sat 30 Sun 31 Mon 1 Tue…" at bounding box center [757, 416] width 1515 height 552
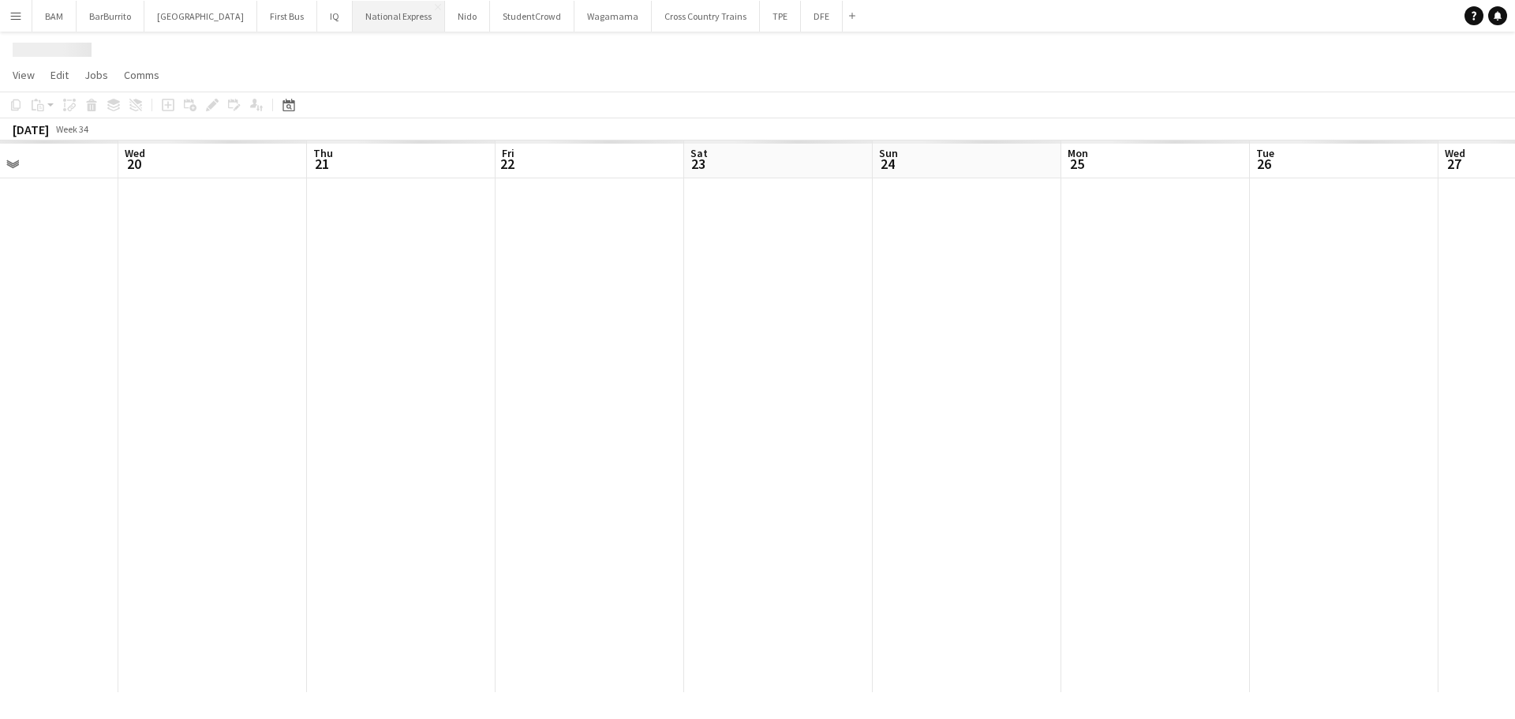
scroll to position [0, 447]
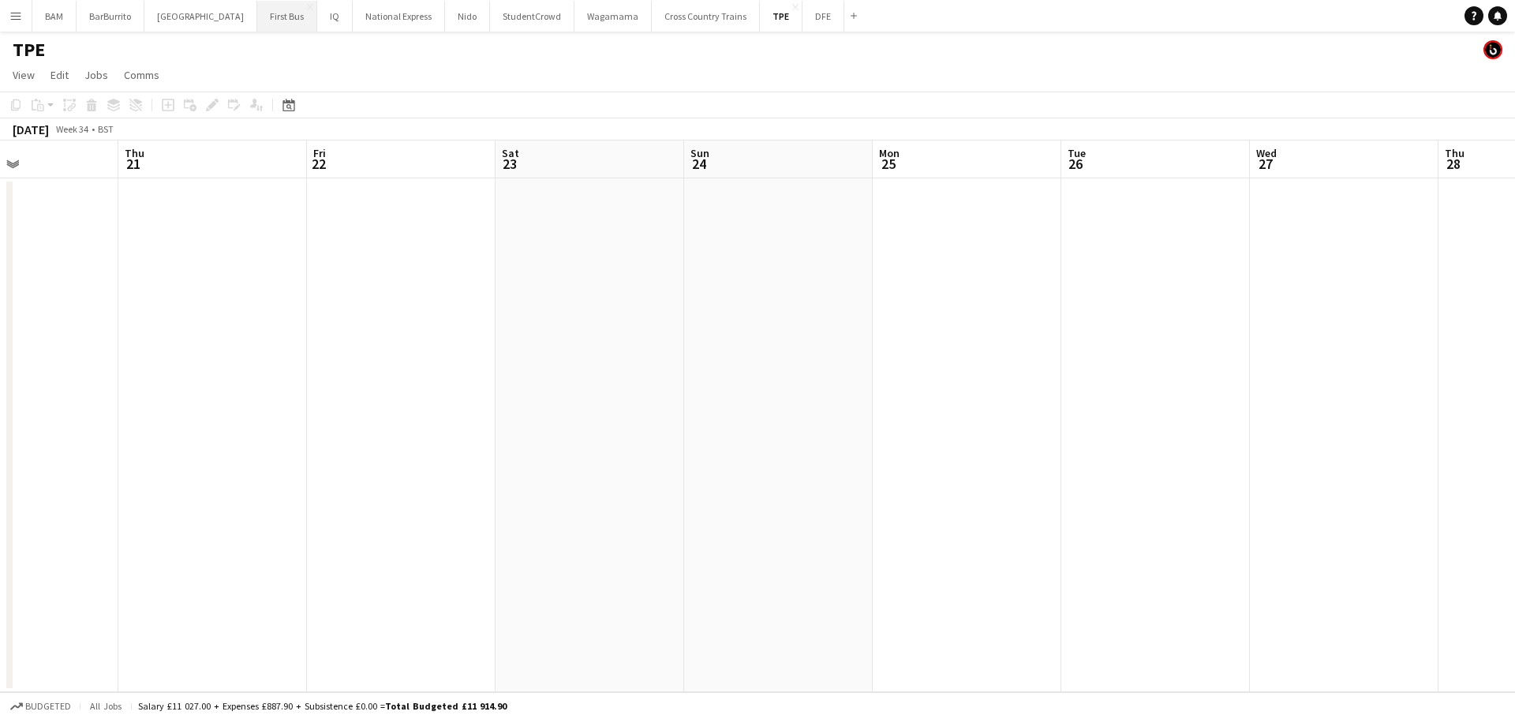
click at [257, 21] on button "First Bus Close" at bounding box center [287, 16] width 60 height 31
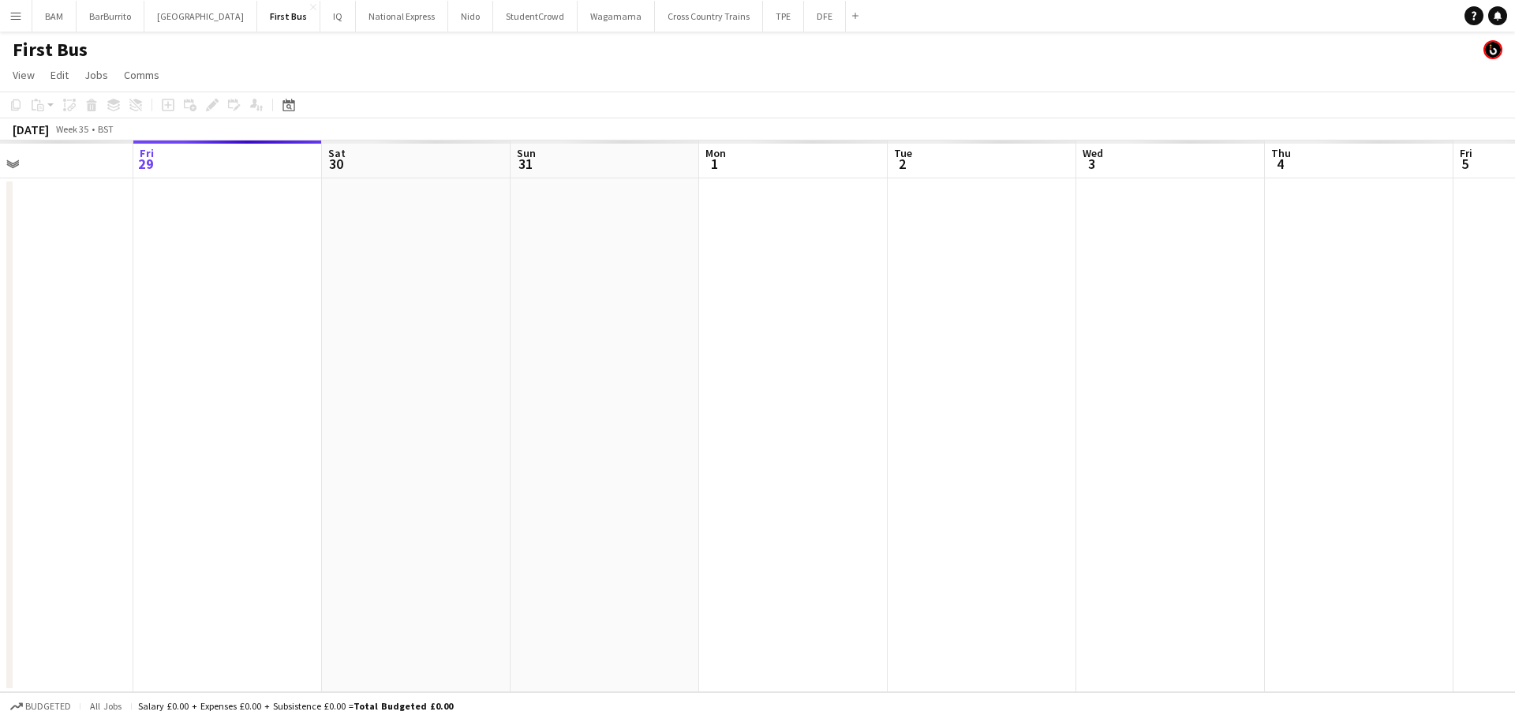
click at [817, 293] on app-calendar-viewport "Tue 26 Wed 27 Thu 28 Fri 29 Sat 30 Sun 31 Mon 1 Tue 2 Wed 3 Thu 4 Fri 5 Sat 6 S…" at bounding box center [757, 416] width 1515 height 552
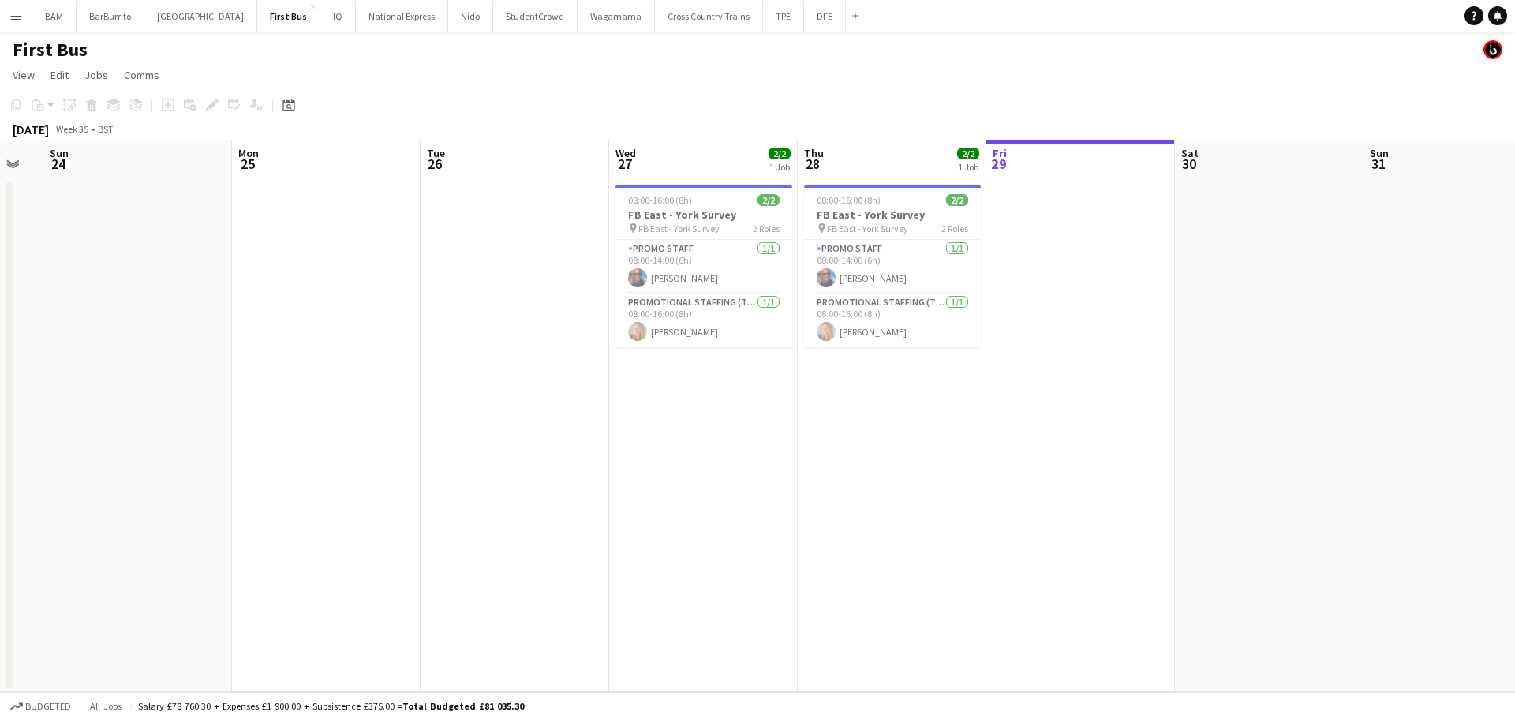
scroll to position [0, 494]
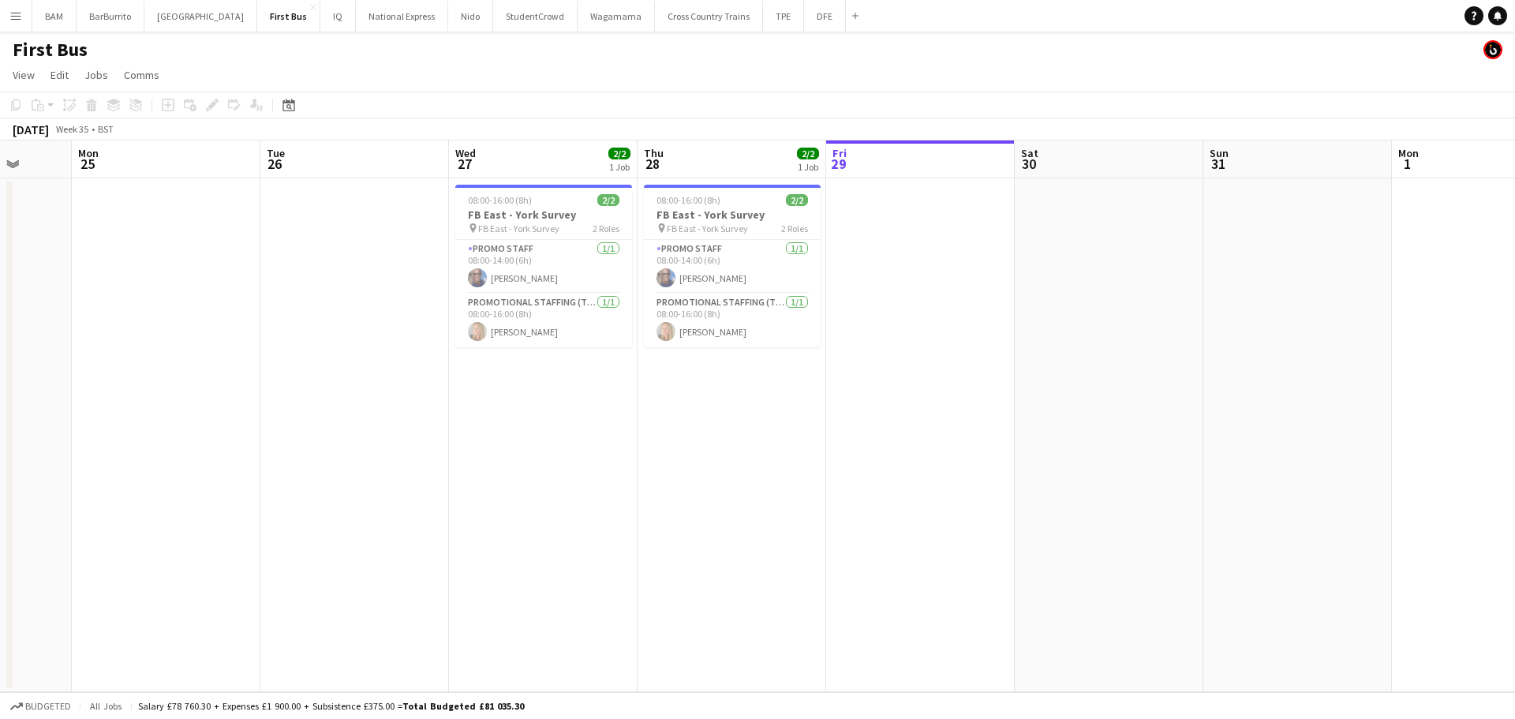
drag, startPoint x: 510, startPoint y: 301, endPoint x: 519, endPoint y: 299, distance: 9.0
click at [519, 299] on app-calendar-viewport "Fri 22 Sat 23 Sun 24 Mon 25 Tue 26 Wed 27 2/2 1 Job Thu 28 2/2 1 Job Fri 29 Sat…" at bounding box center [757, 416] width 1515 height 552
click at [543, 332] on app-card-role "Promotional Staffing (Team Leader) [DATE] 08:00-16:00 (8h) [PERSON_NAME]" at bounding box center [543, 321] width 177 height 54
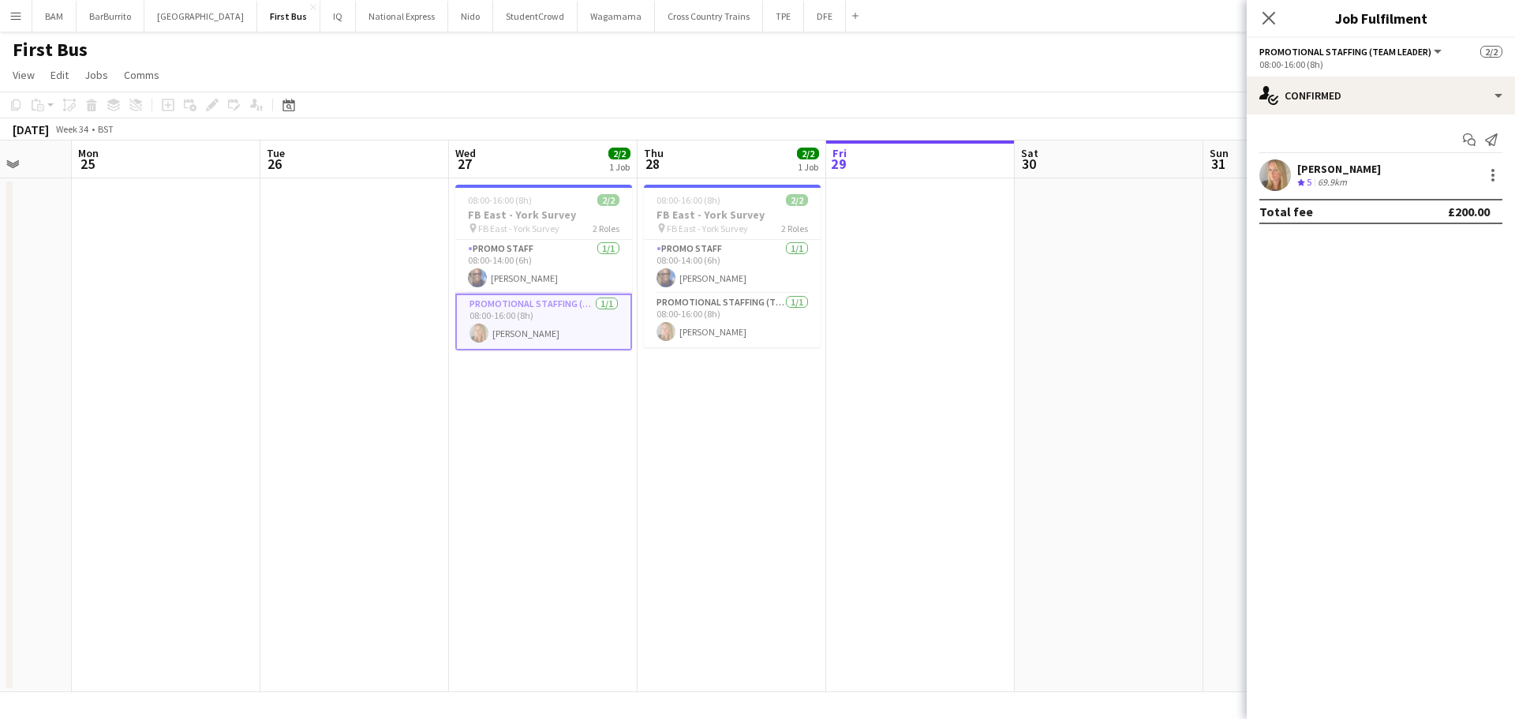
click at [1423, 165] on div "[PERSON_NAME] Crew rating 5 69.9km" at bounding box center [1381, 175] width 268 height 32
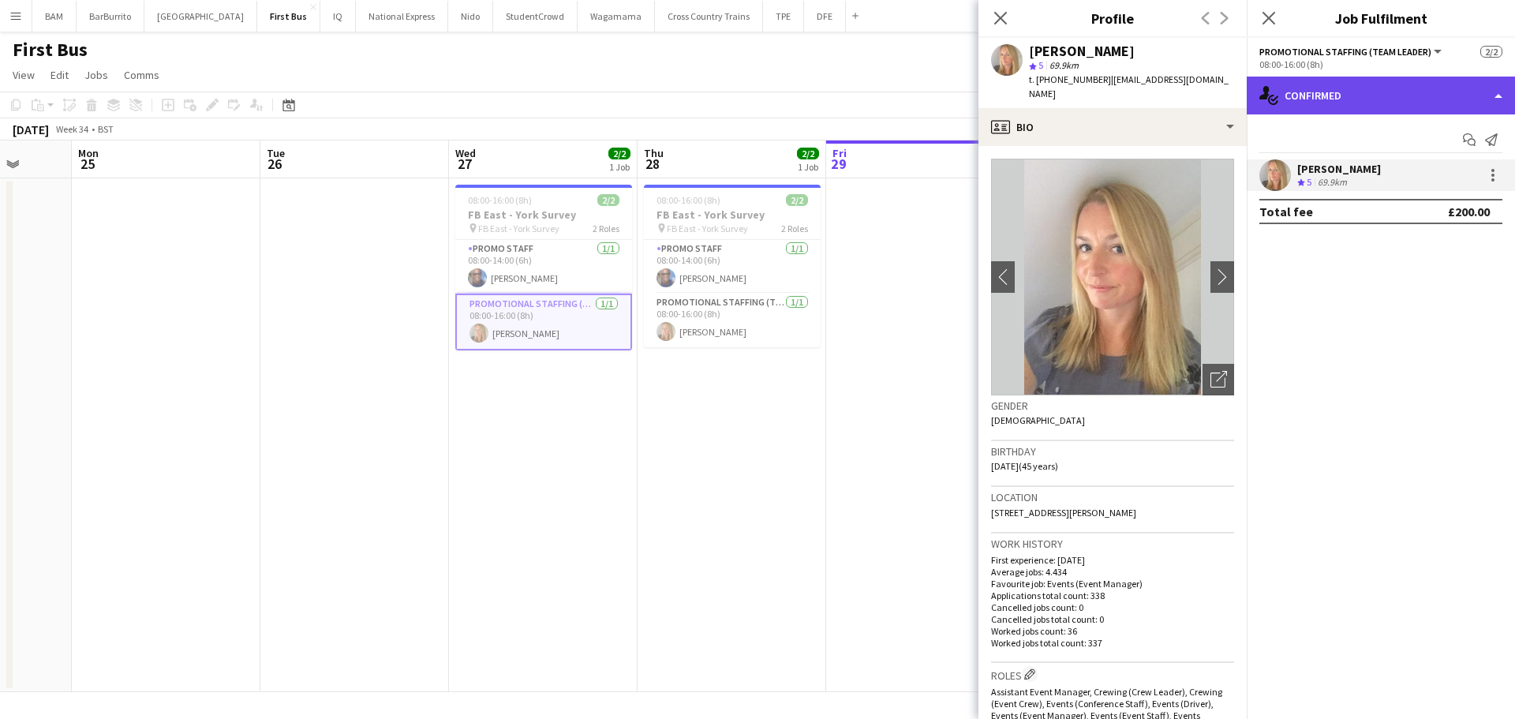
click at [1429, 95] on div "single-neutral-actions-check-2 Confirmed" at bounding box center [1381, 96] width 268 height 38
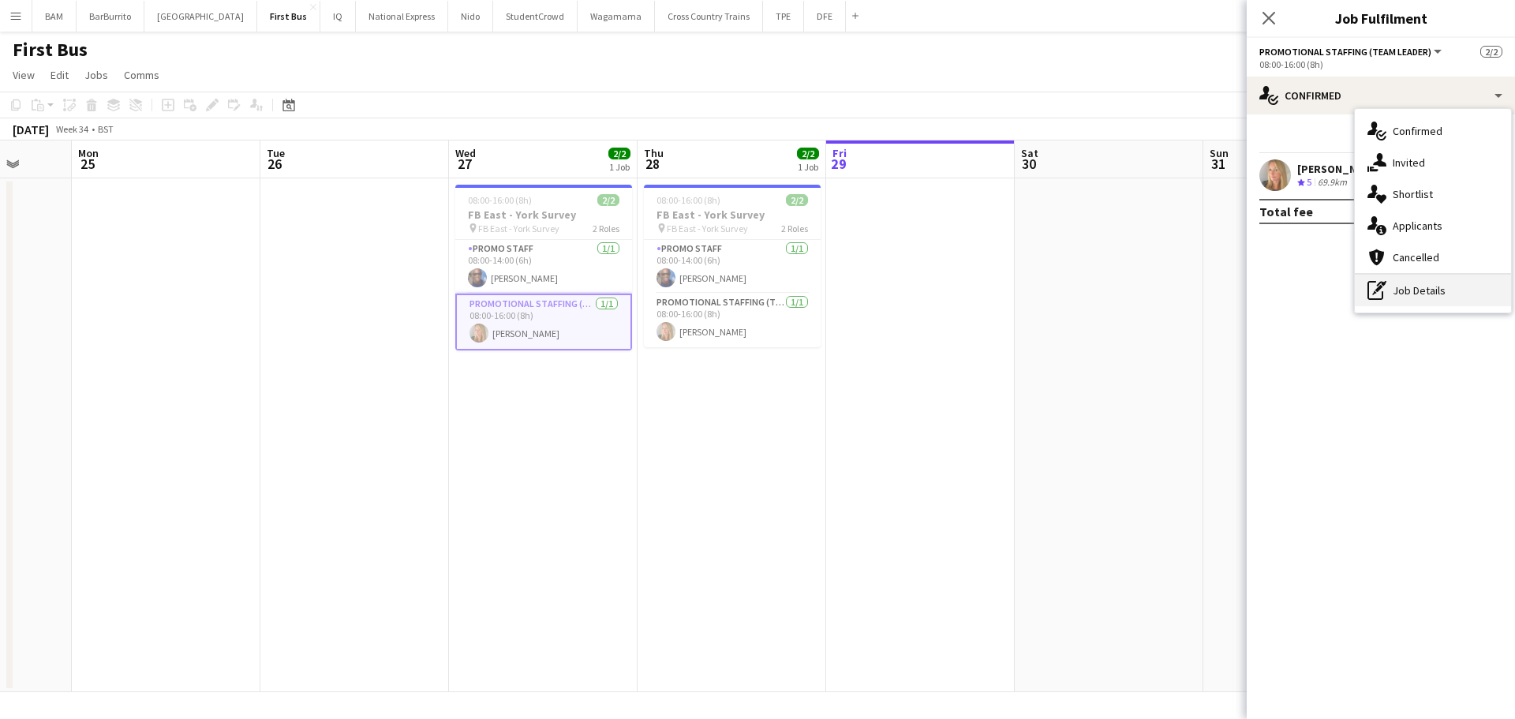
click at [1432, 294] on div "pen-write Job Details" at bounding box center [1433, 291] width 156 height 32
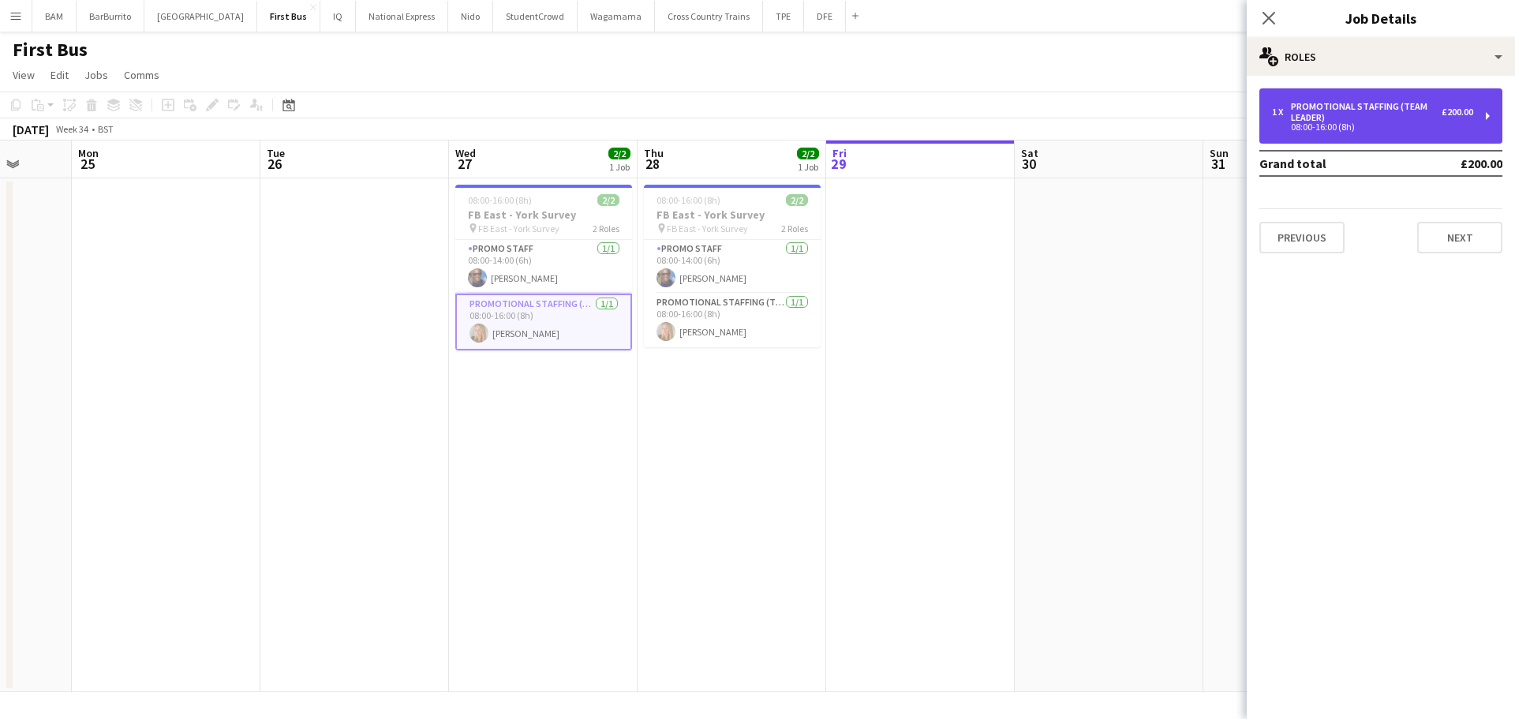
click at [1319, 125] on div "08:00-16:00 (8h)" at bounding box center [1372, 127] width 201 height 8
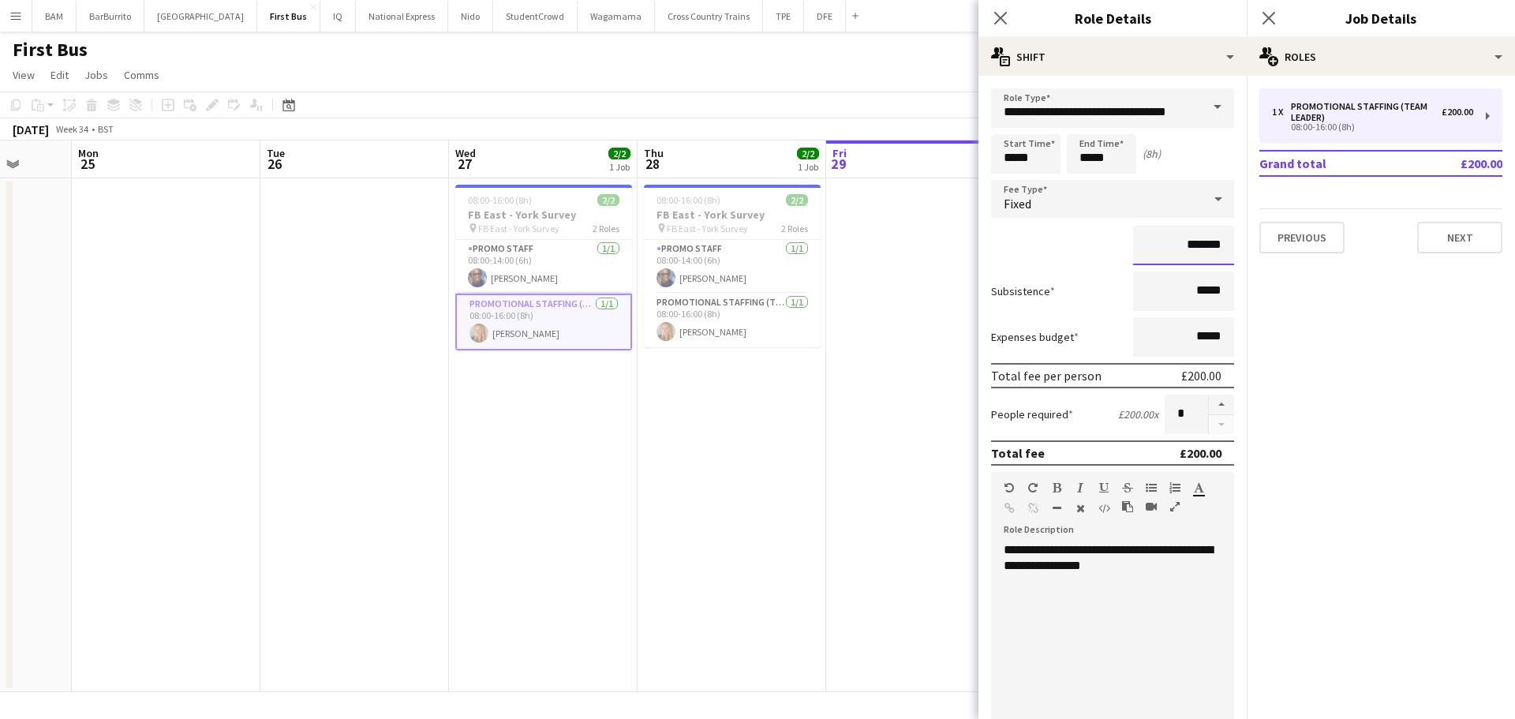
drag, startPoint x: 1196, startPoint y: 249, endPoint x: 1172, endPoint y: 268, distance: 30.8
click at [1196, 248] on input "*******" at bounding box center [1183, 245] width 101 height 39
click at [667, 80] on app-page-menu "View Day view expanded Day view collapsed Month view Date picker Jump to [DATE]…" at bounding box center [757, 77] width 1515 height 30
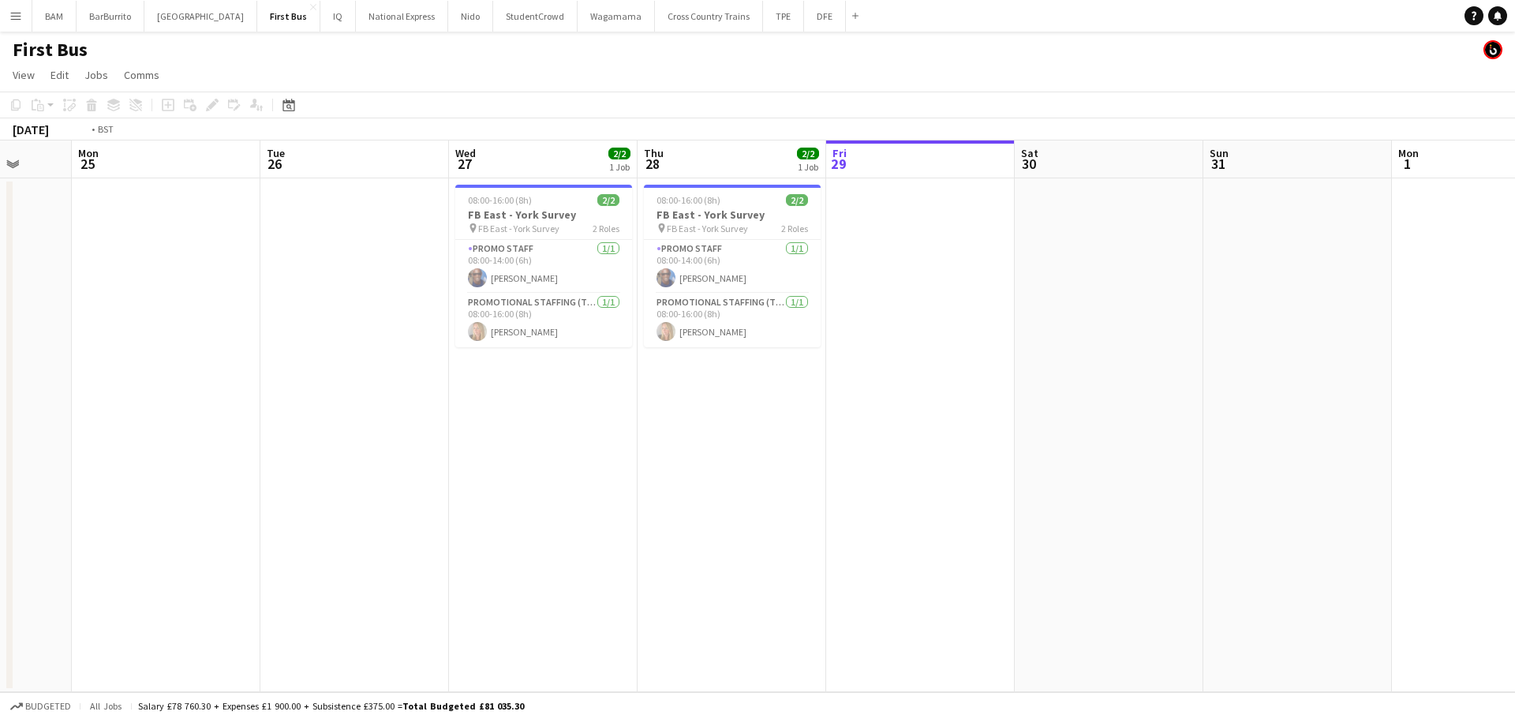
drag, startPoint x: 1043, startPoint y: 355, endPoint x: 633, endPoint y: 316, distance: 411.4
click at [508, 316] on app-calendar-viewport "Fri 22 Sat 23 Sun 24 Mon 25 Tue 26 Wed 27 2/2 1 Job Thu 28 2/2 1 Job Fri 29 Sat…" at bounding box center [757, 416] width 1515 height 552
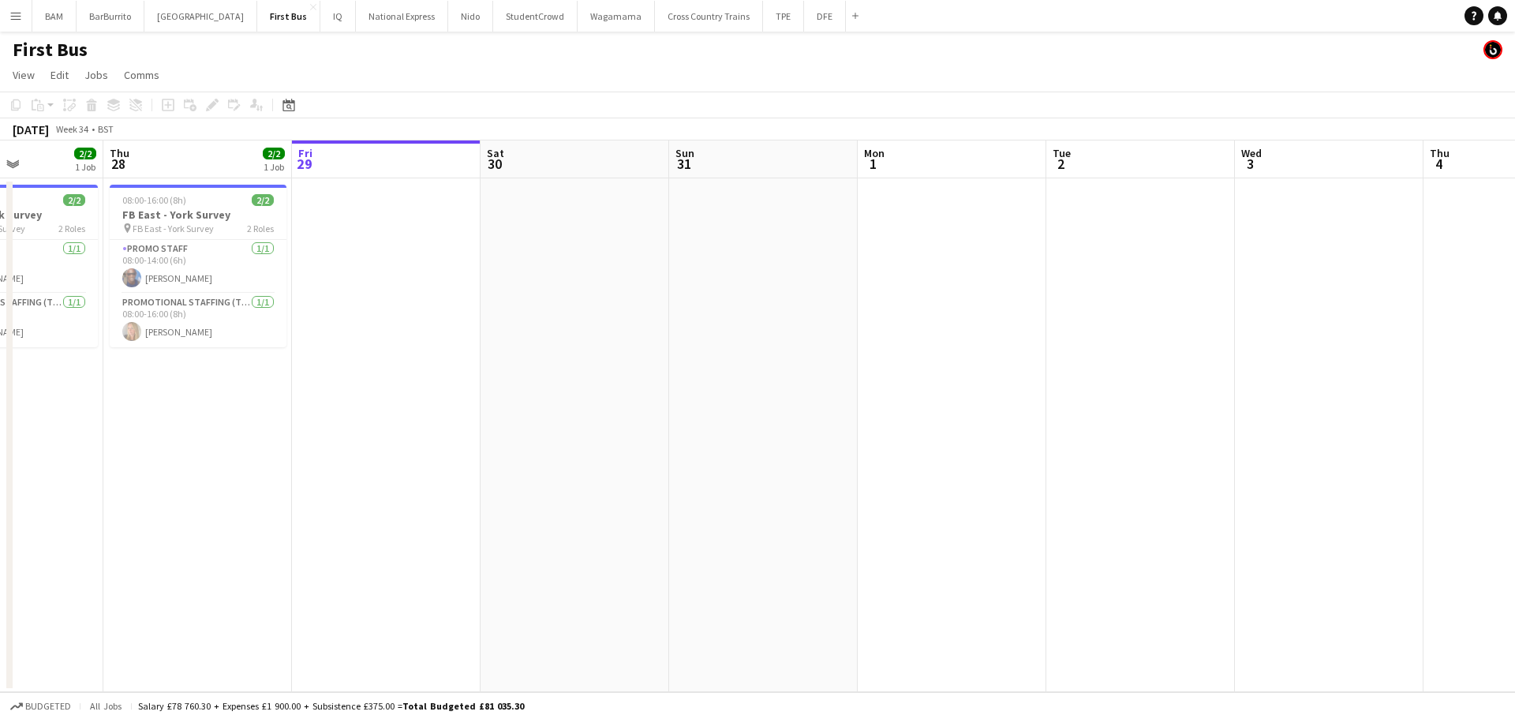
drag, startPoint x: 856, startPoint y: 324, endPoint x: 416, endPoint y: 185, distance: 461.0
click at [449, 251] on app-calendar-viewport "Mon 25 Tue 26 Wed 27 2/2 1 Job Thu 28 2/2 1 Job Fri 29 Sat 30 Sun 31 Mon 1 Tue …" at bounding box center [757, 416] width 1515 height 552
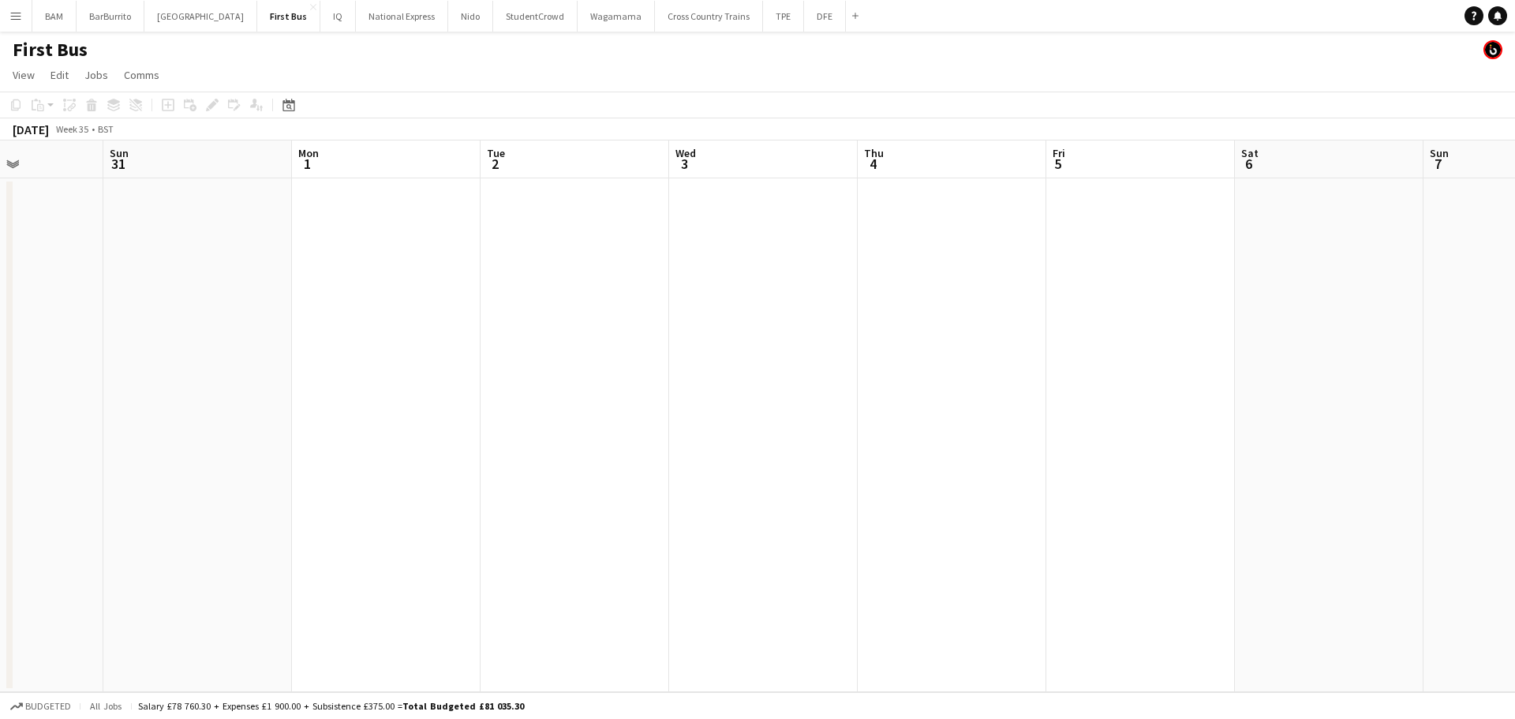
scroll to position [0, 506]
click at [804, 7] on button "DFE Close" at bounding box center [825, 16] width 42 height 31
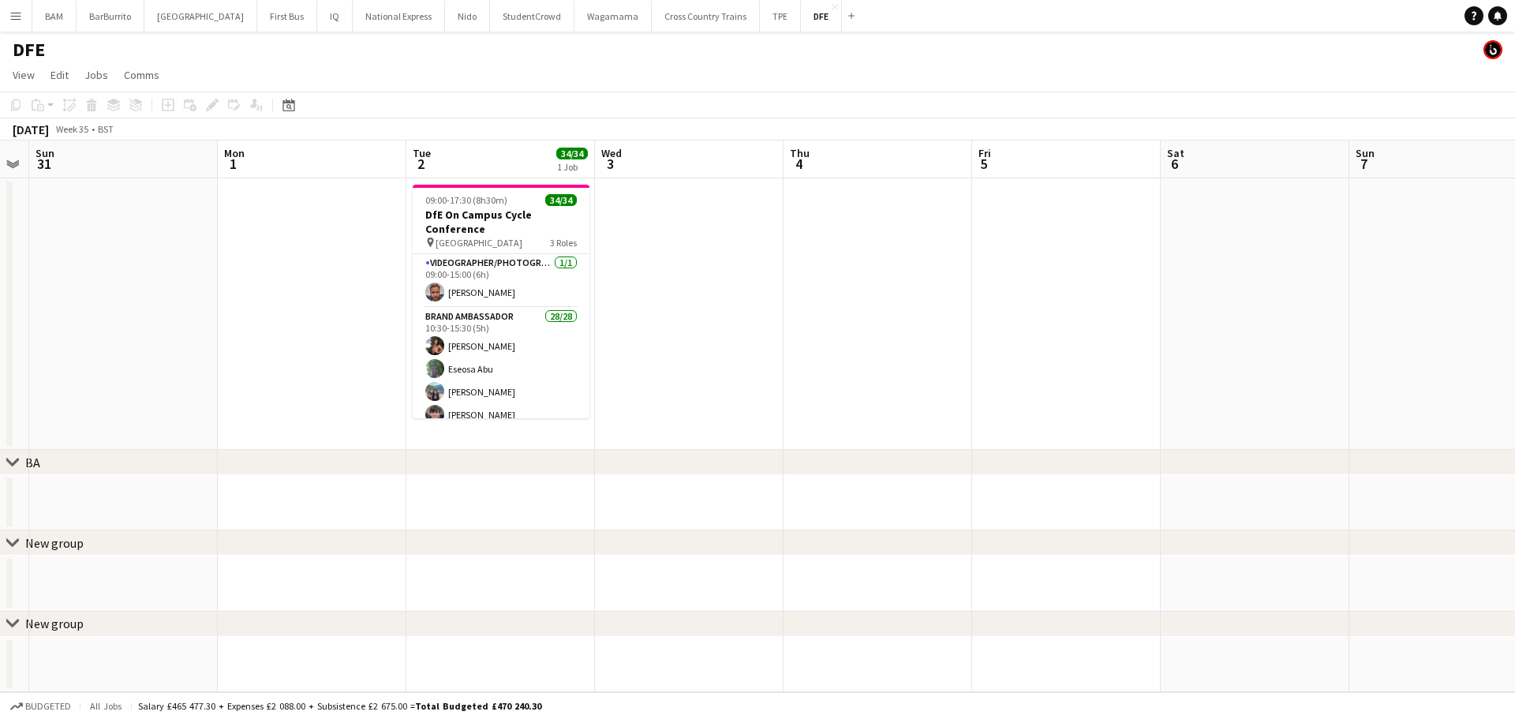
scroll to position [0, 607]
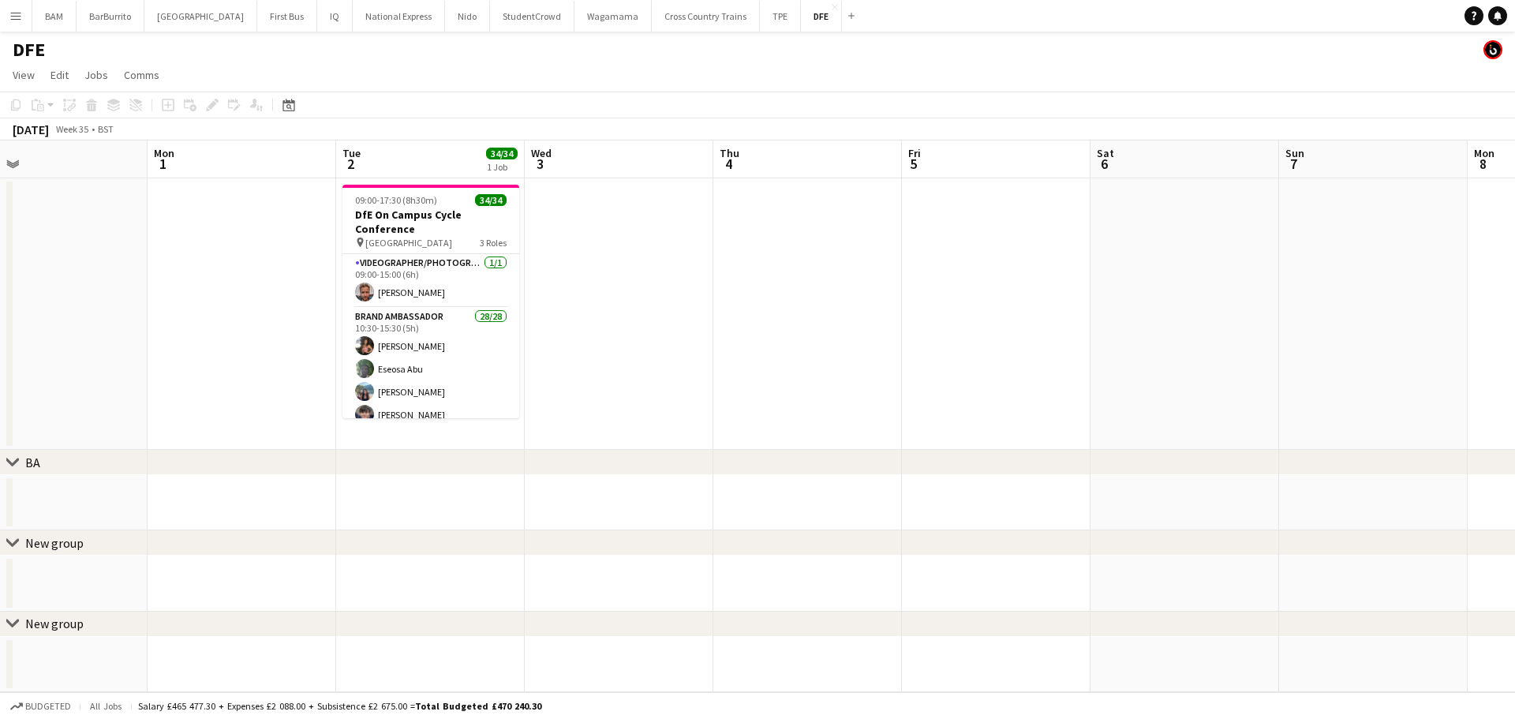
drag, startPoint x: 267, startPoint y: 234, endPoint x: 215, endPoint y: 227, distance: 52.7
click at [215, 227] on app-calendar-viewport "Thu 28 Fri 29 Sat 30 Sun 31 Mon 1 Tue 2 34/34 1 Job Wed 3 Thu 4 Fri 5 Sat 6 Sun…" at bounding box center [757, 416] width 1515 height 552
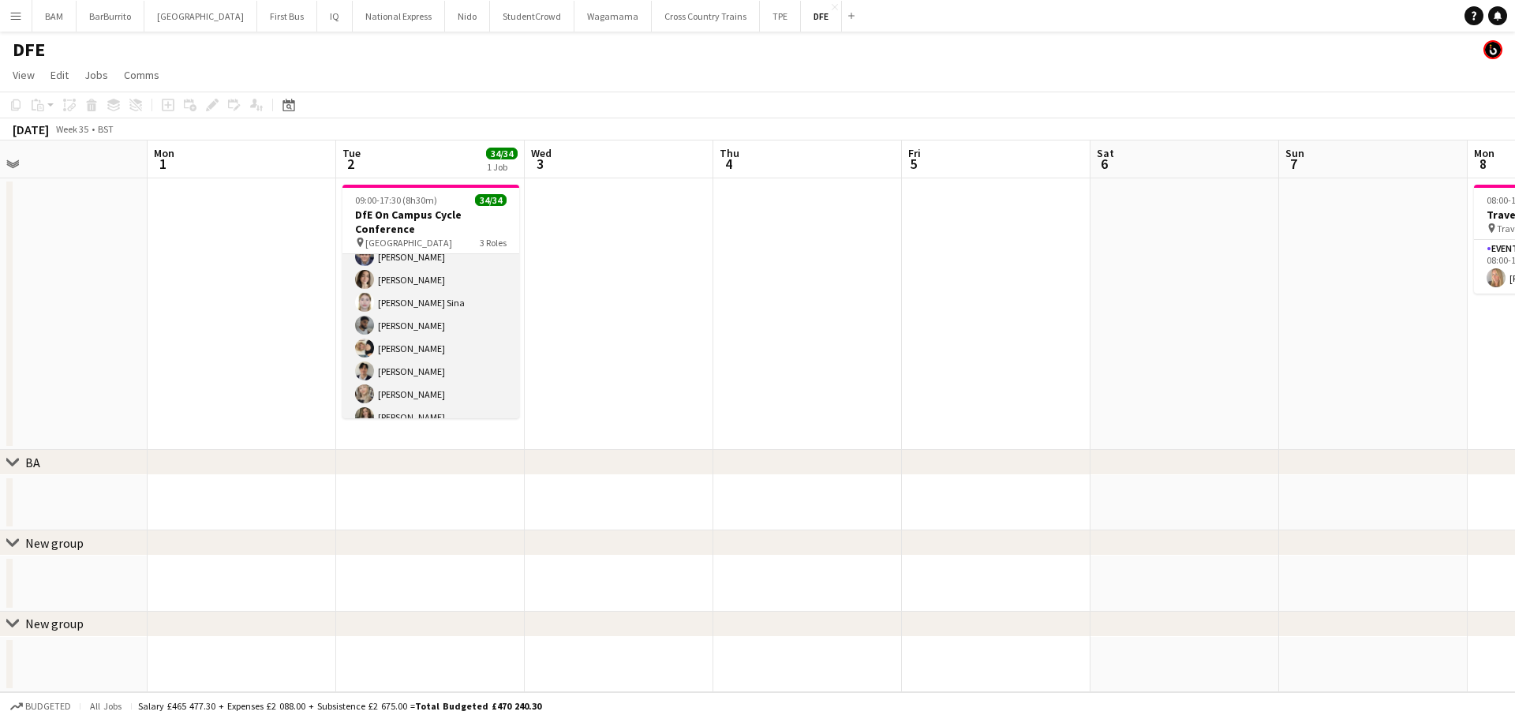
scroll to position [237, 0]
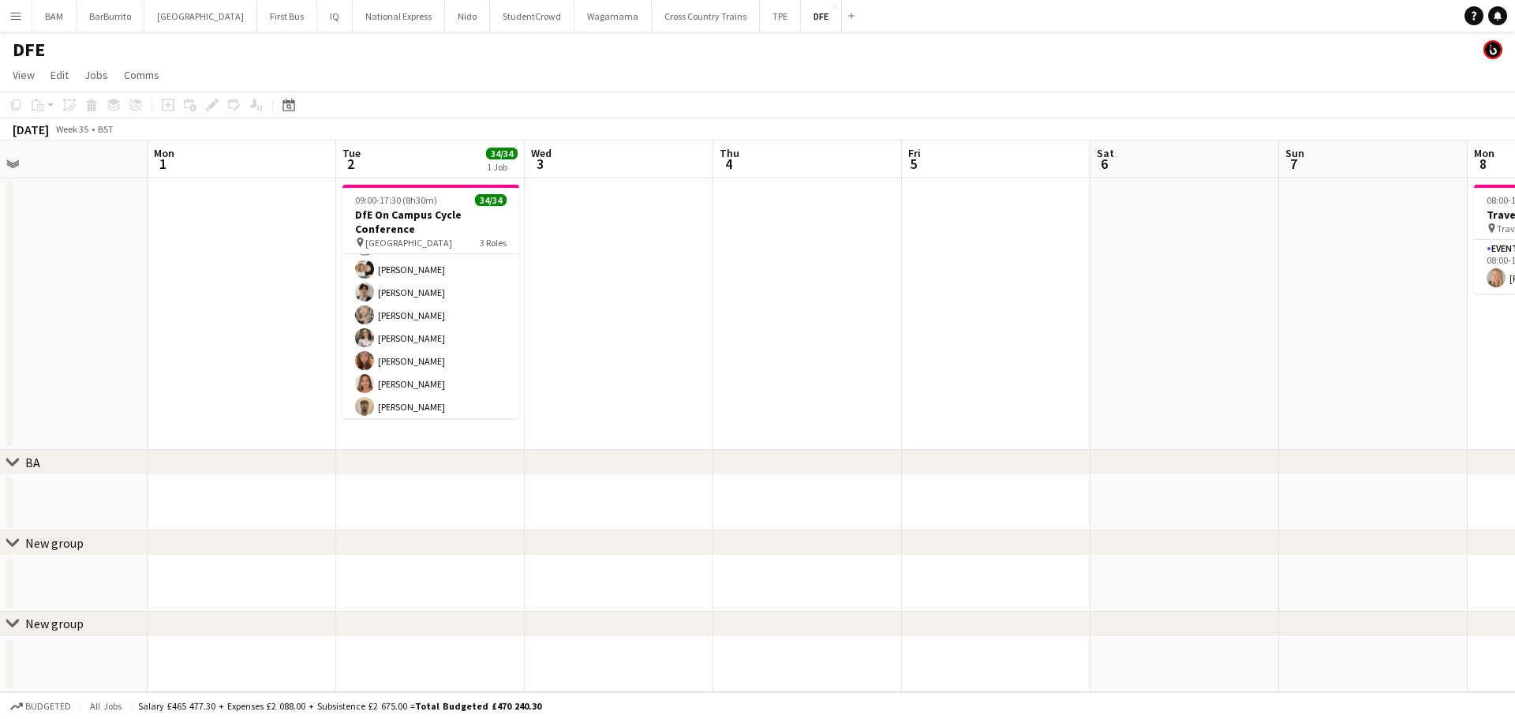
click at [489, 94] on app-toolbar "Copy Paste Paste Ctrl+V Paste with crew Ctrl+Shift+V Paste linked Job [GEOGRAPH…" at bounding box center [757, 105] width 1515 height 27
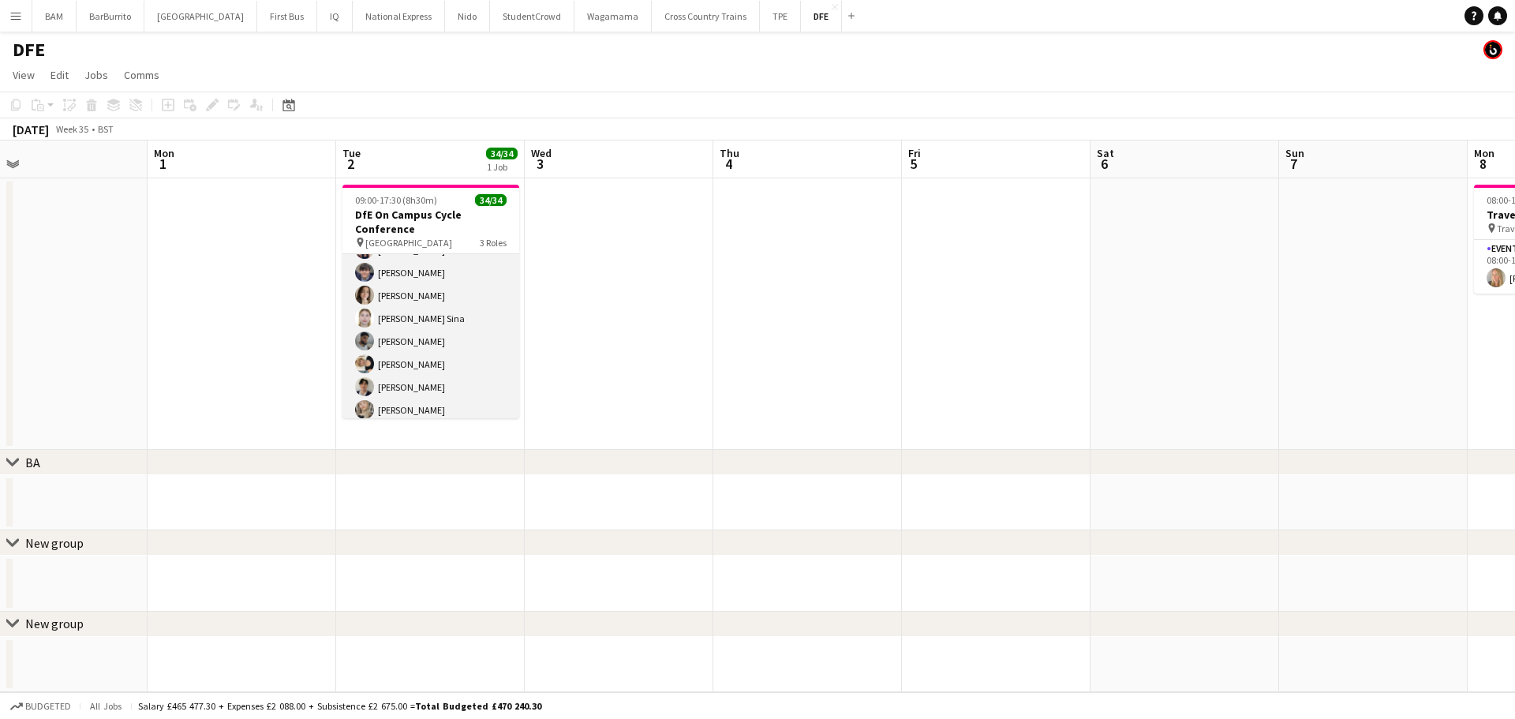
scroll to position [0, 0]
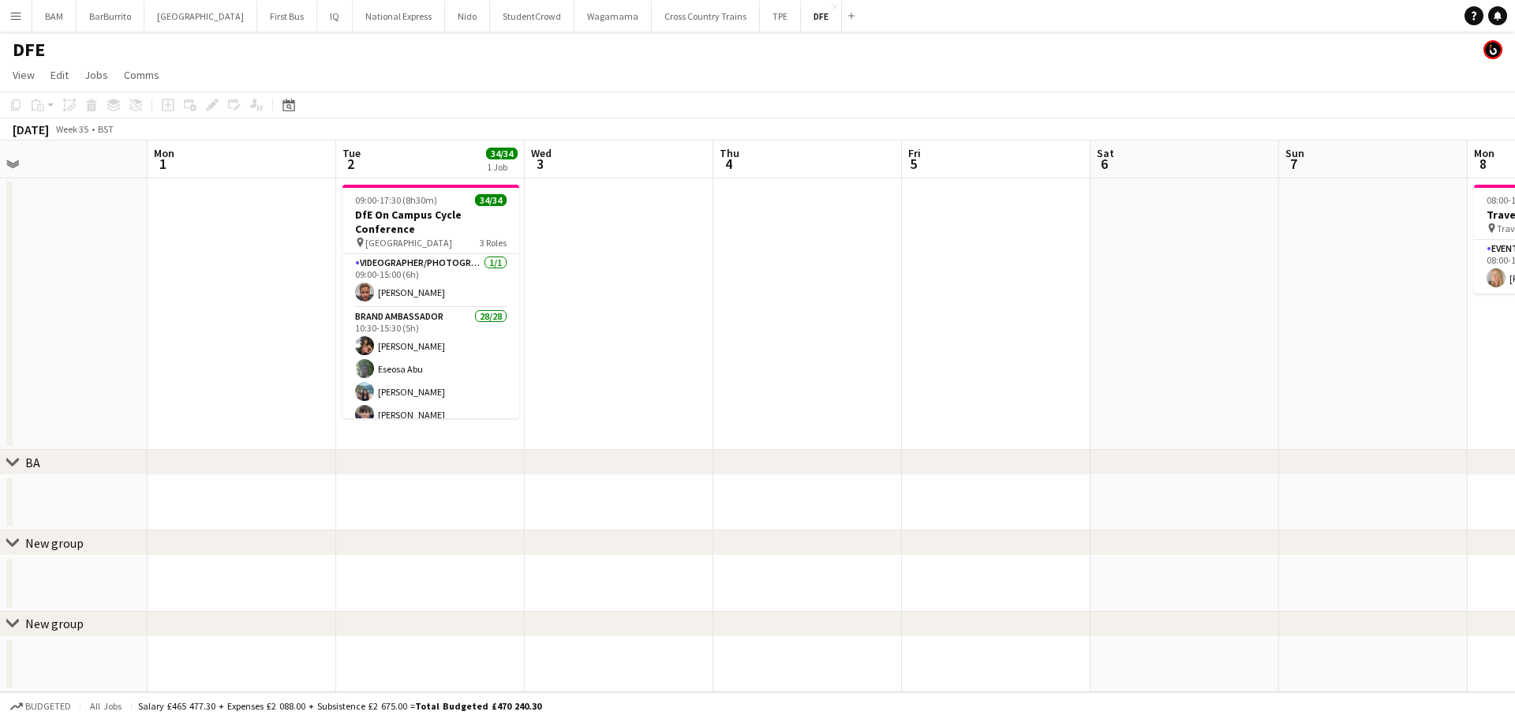
click at [1121, 100] on app-toolbar "Copy Paste Paste Ctrl+V Paste with crew Ctrl+Shift+V Paste linked Job [GEOGRAPH…" at bounding box center [757, 105] width 1515 height 27
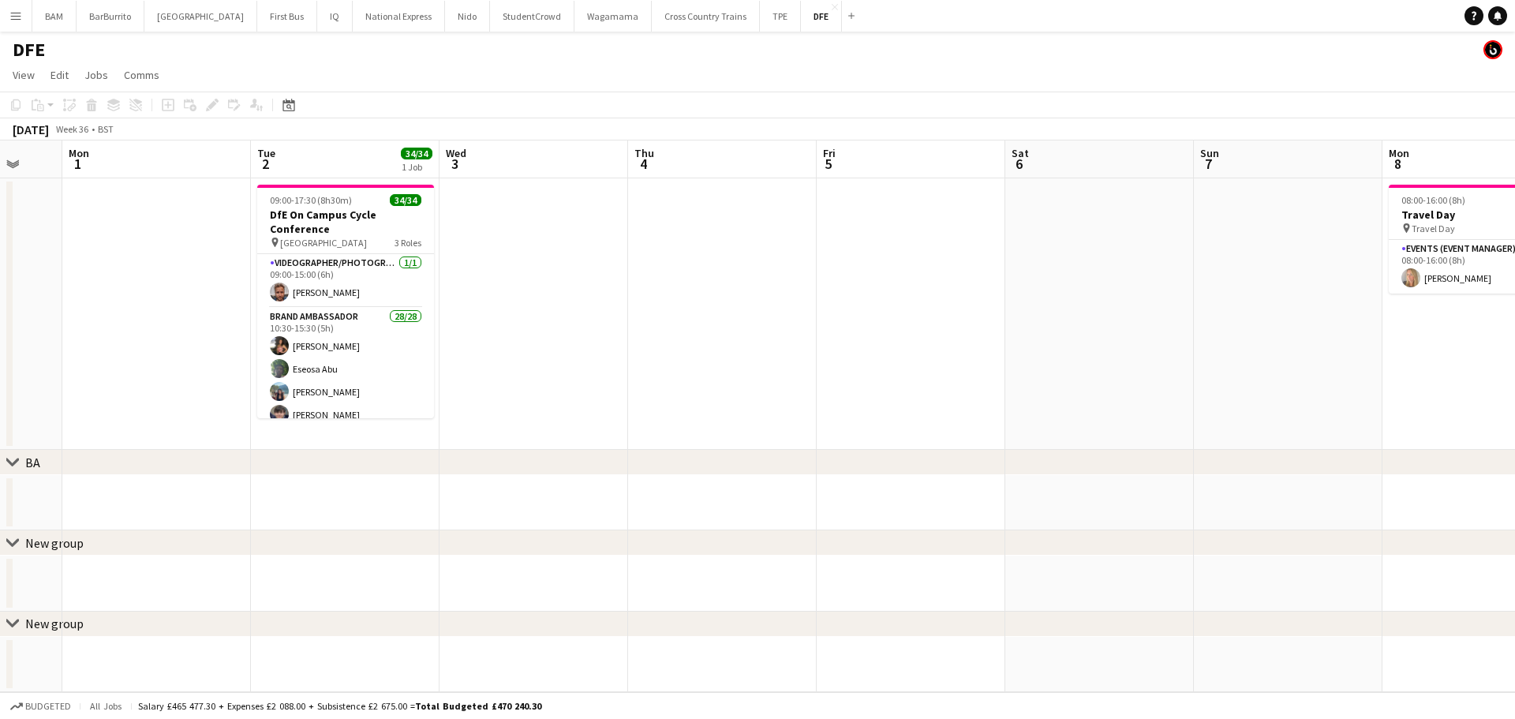
drag, startPoint x: 1114, startPoint y: 268, endPoint x: 864, endPoint y: 268, distance: 250.2
click at [864, 268] on app-calendar-viewport "Fri 29 Sat 30 Sun 31 Mon 1 Tue 2 34/34 1 Job Wed 3 Thu 4 Fri 5 Sat 6 Sun 7 Mon …" at bounding box center [757, 416] width 1515 height 552
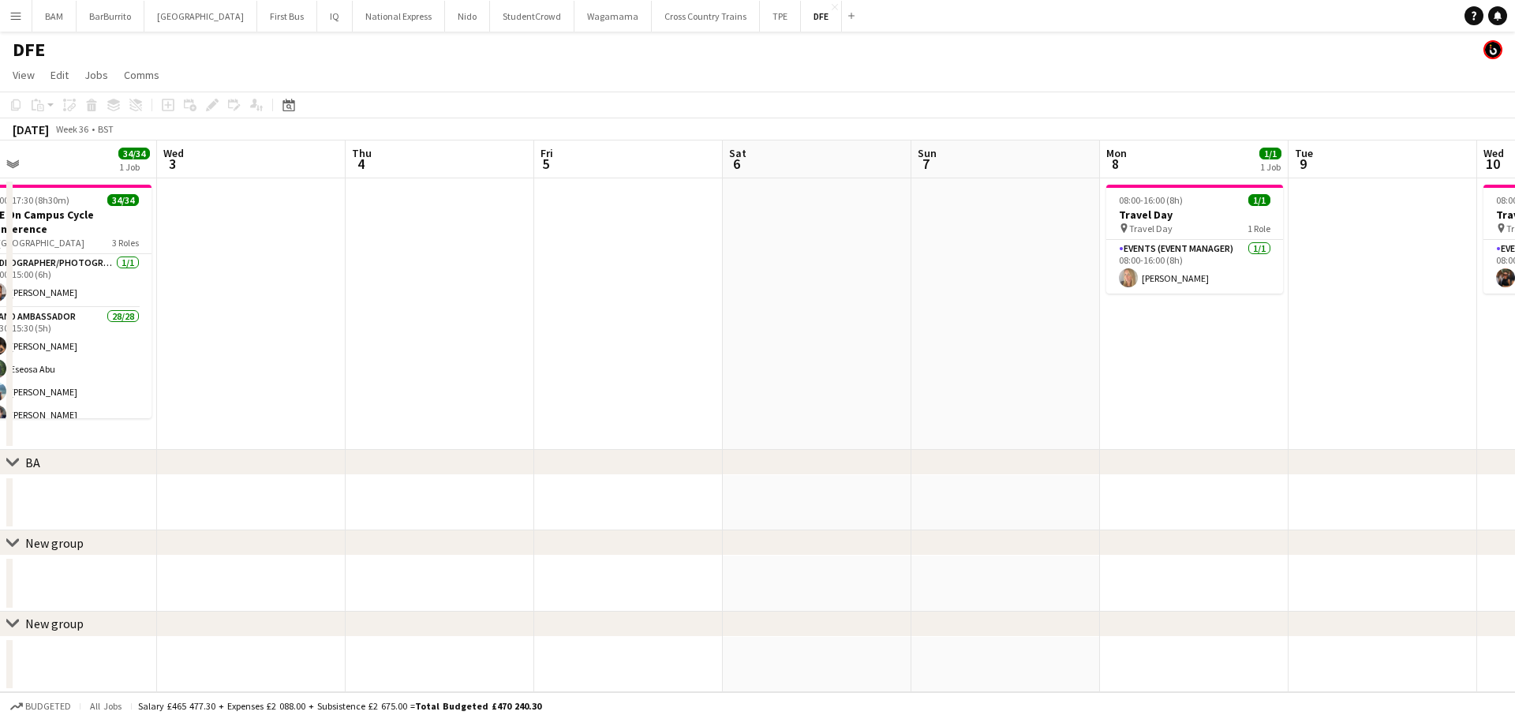
drag, startPoint x: 1044, startPoint y: 305, endPoint x: 1013, endPoint y: 305, distance: 31.6
click at [1013, 305] on app-calendar-viewport "Sat 30 Sun 31 Mon 1 Tue 2 34/34 1 Job Wed 3 Thu 4 Fri 5 Sat 6 Sun 7 Mon 8 1/1 1…" at bounding box center [757, 416] width 1515 height 552
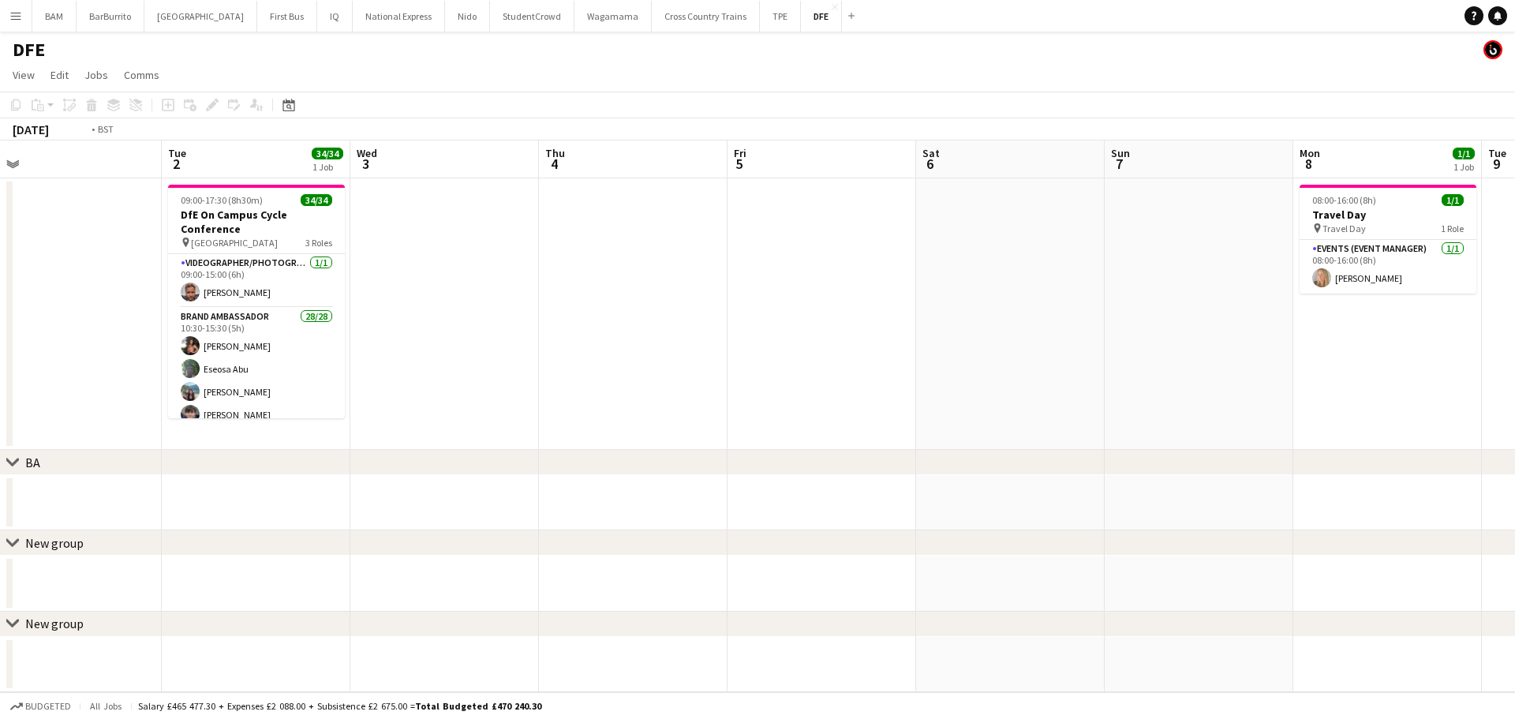
drag, startPoint x: 703, startPoint y: 302, endPoint x: 1087, endPoint y: 288, distance: 383.8
click at [1087, 288] on app-calendar-viewport "Sat 30 Sun 31 Mon 1 Tue 2 34/34 1 Job Wed 3 Thu 4 Fri 5 Sat 6 Sun 7 Mon 8 1/1 1…" at bounding box center [757, 416] width 1515 height 552
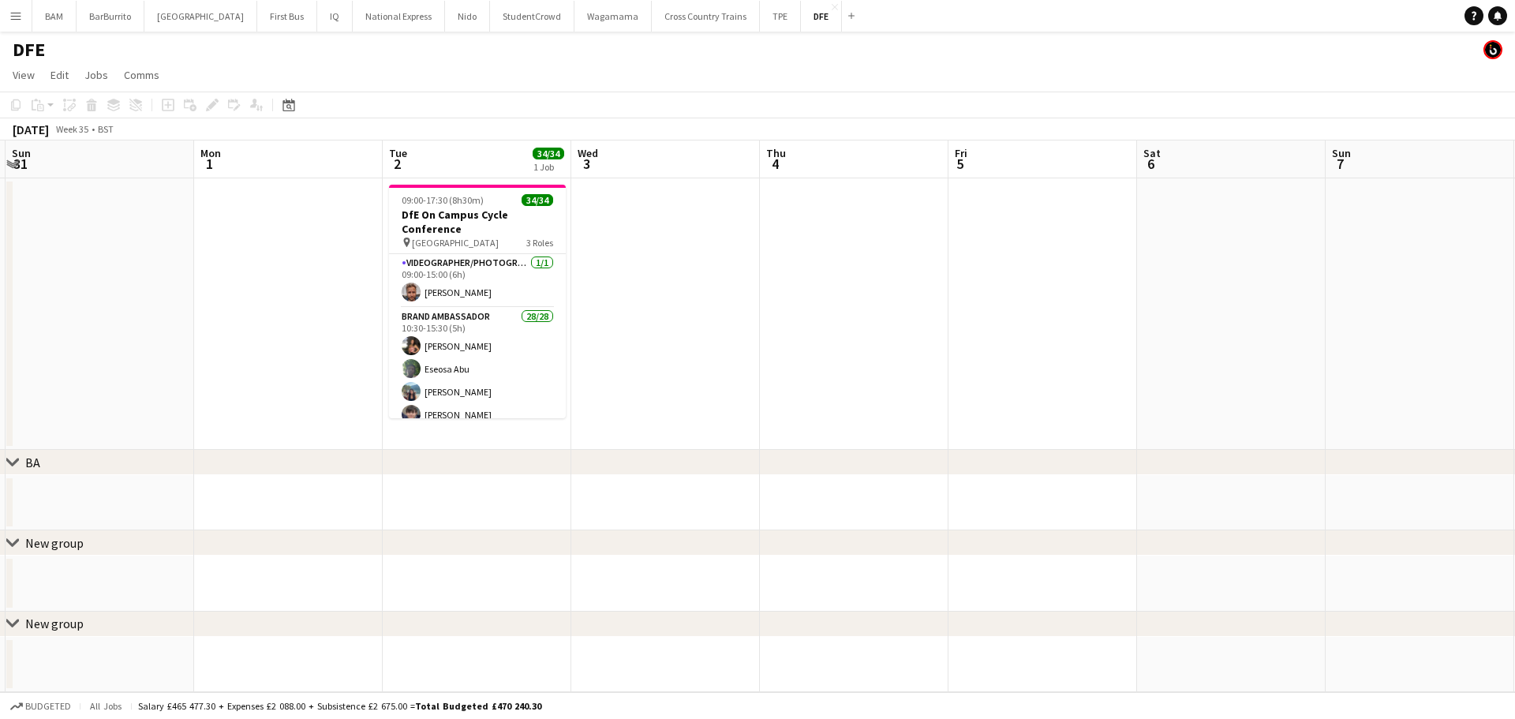
scroll to position [0, 500]
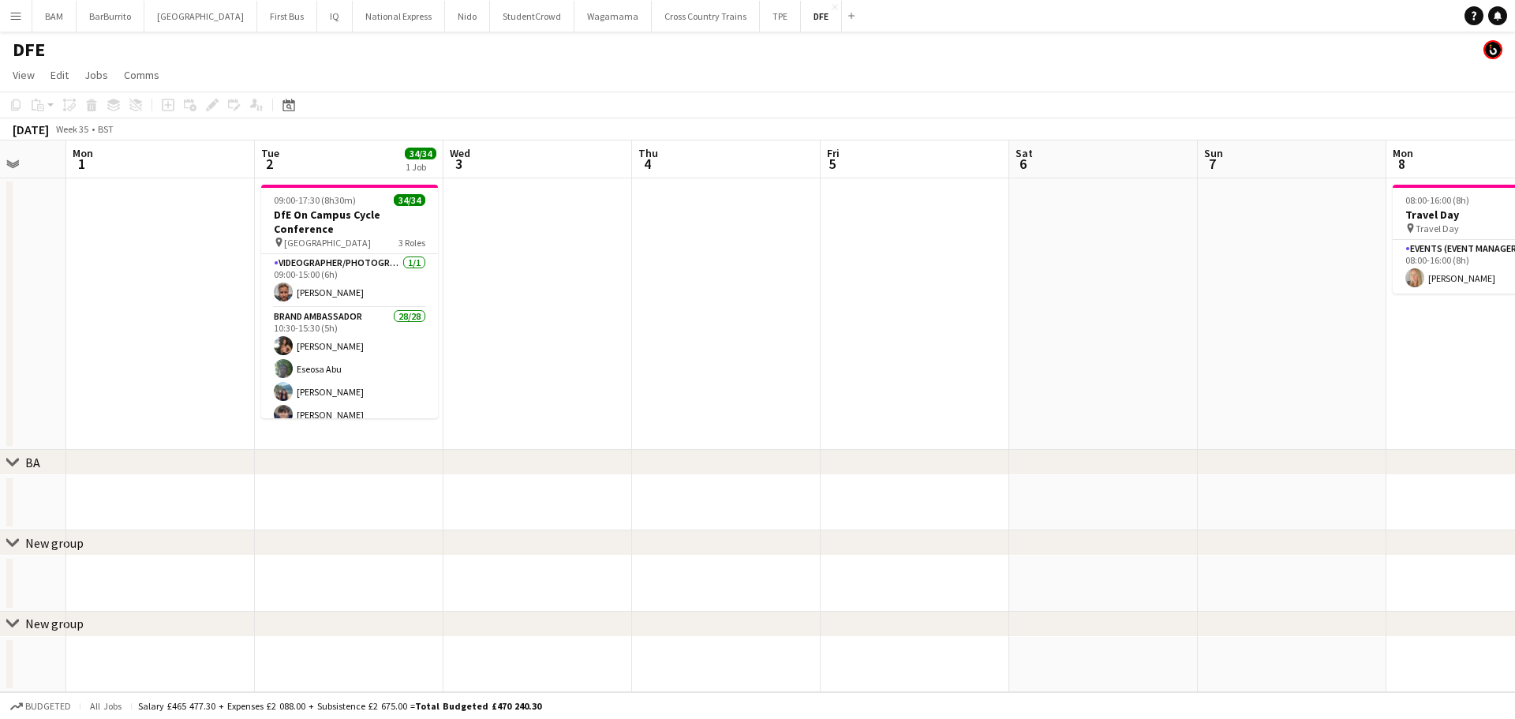
drag, startPoint x: 794, startPoint y: 273, endPoint x: 874, endPoint y: 276, distance: 79.8
click at [874, 276] on app-calendar-viewport "Fri 29 Sat 30 Sun 31 Mon 1 Tue 2 34/34 1 Job Wed 3 Thu 4 Fri 5 Sat 6 Sun 7 Mon …" at bounding box center [757, 416] width 1515 height 552
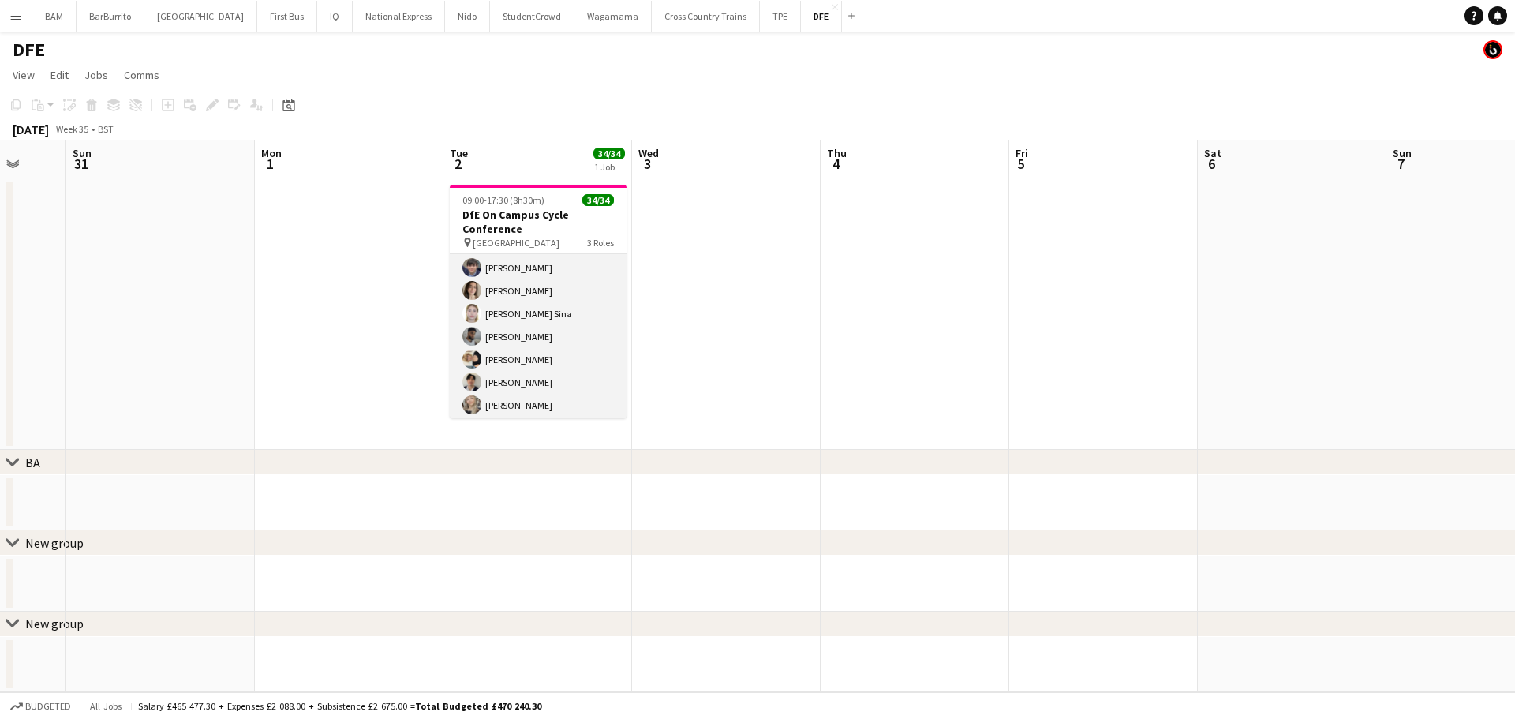
scroll to position [158, 0]
